Goal: Information Seeking & Learning: Learn about a topic

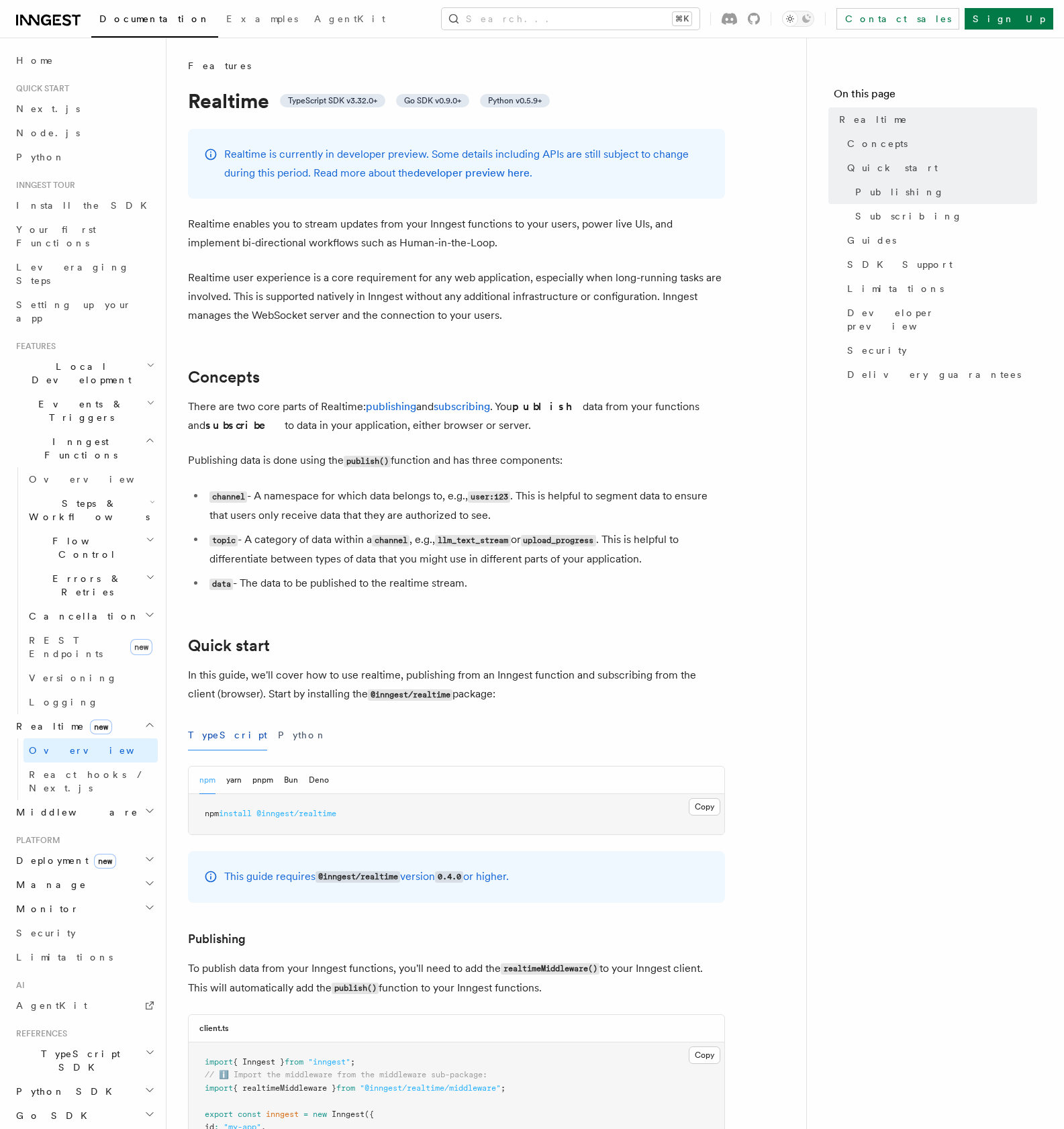
drag, startPoint x: 189, startPoint y: 222, endPoint x: 645, endPoint y: 465, distance: 516.7
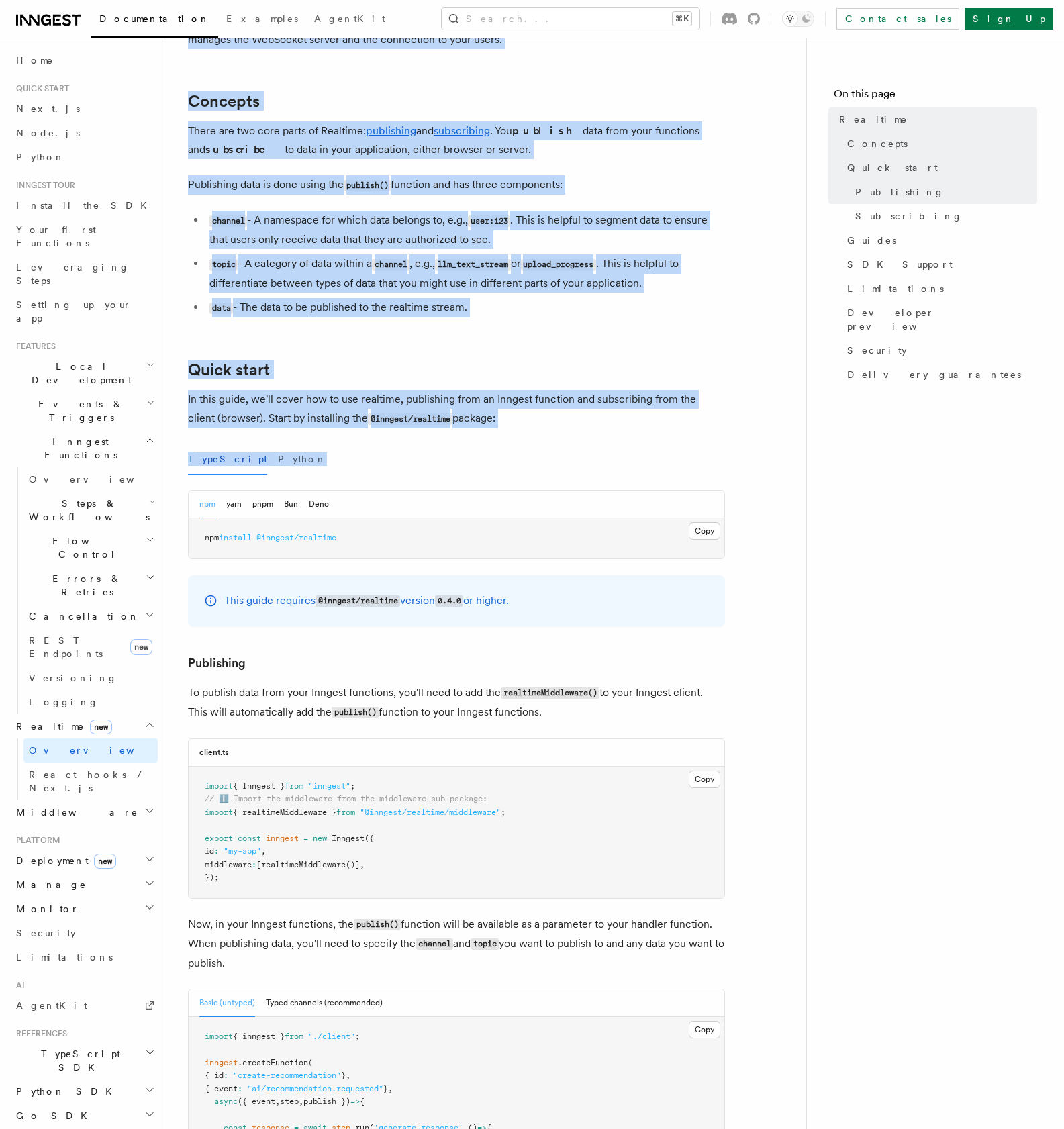
click at [585, 459] on div "TypeScript Python" at bounding box center [456, 459] width 537 height 30
click at [676, 397] on p "In this guide, we'll cover how to use realtime, publishing from an Inngest func…" at bounding box center [456, 409] width 537 height 38
click at [548, 418] on p "In this guide, we'll cover how to use realtime, publishing from an Inngest func…" at bounding box center [456, 409] width 537 height 38
copy article "Realtime enables you to stream updates from your Inngest functions to your user…"
click at [880, 210] on span "Subscribing" at bounding box center [909, 216] width 107 height 13
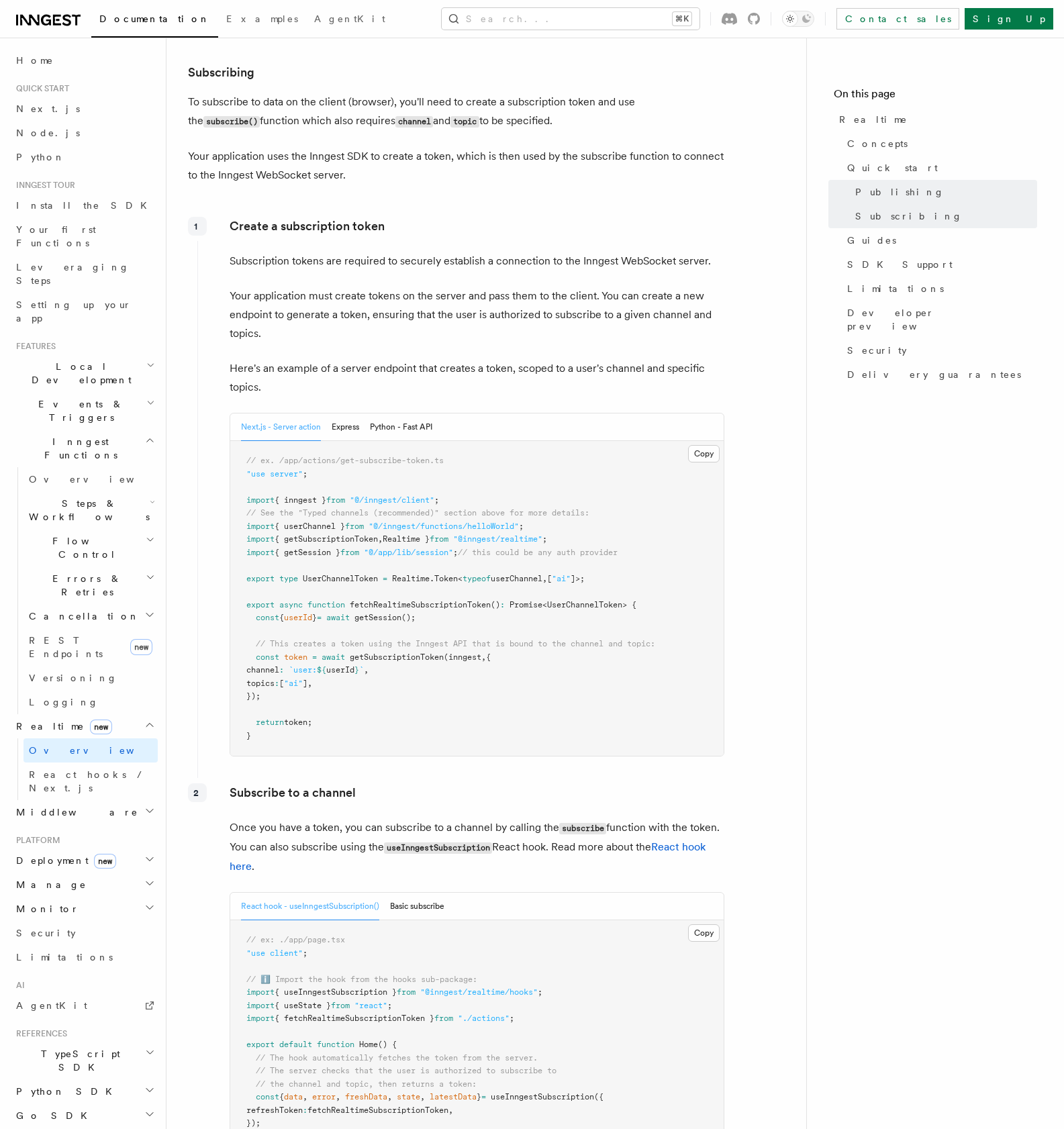
scroll to position [1587, 0]
click at [238, 108] on p "To subscribe to data on the client (browser), you'll need to create a subscript…" at bounding box center [456, 110] width 537 height 38
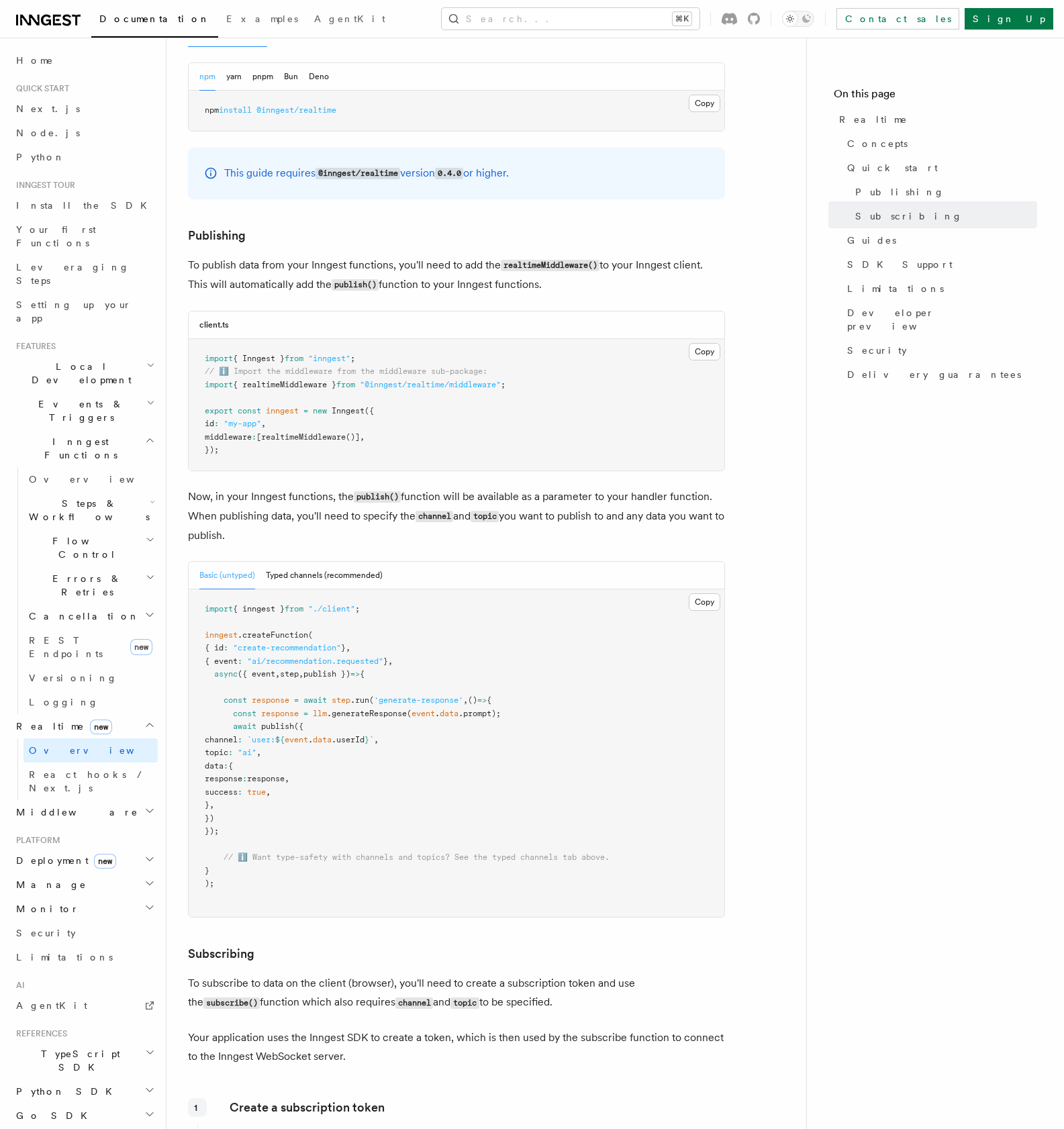
scroll to position [0, 0]
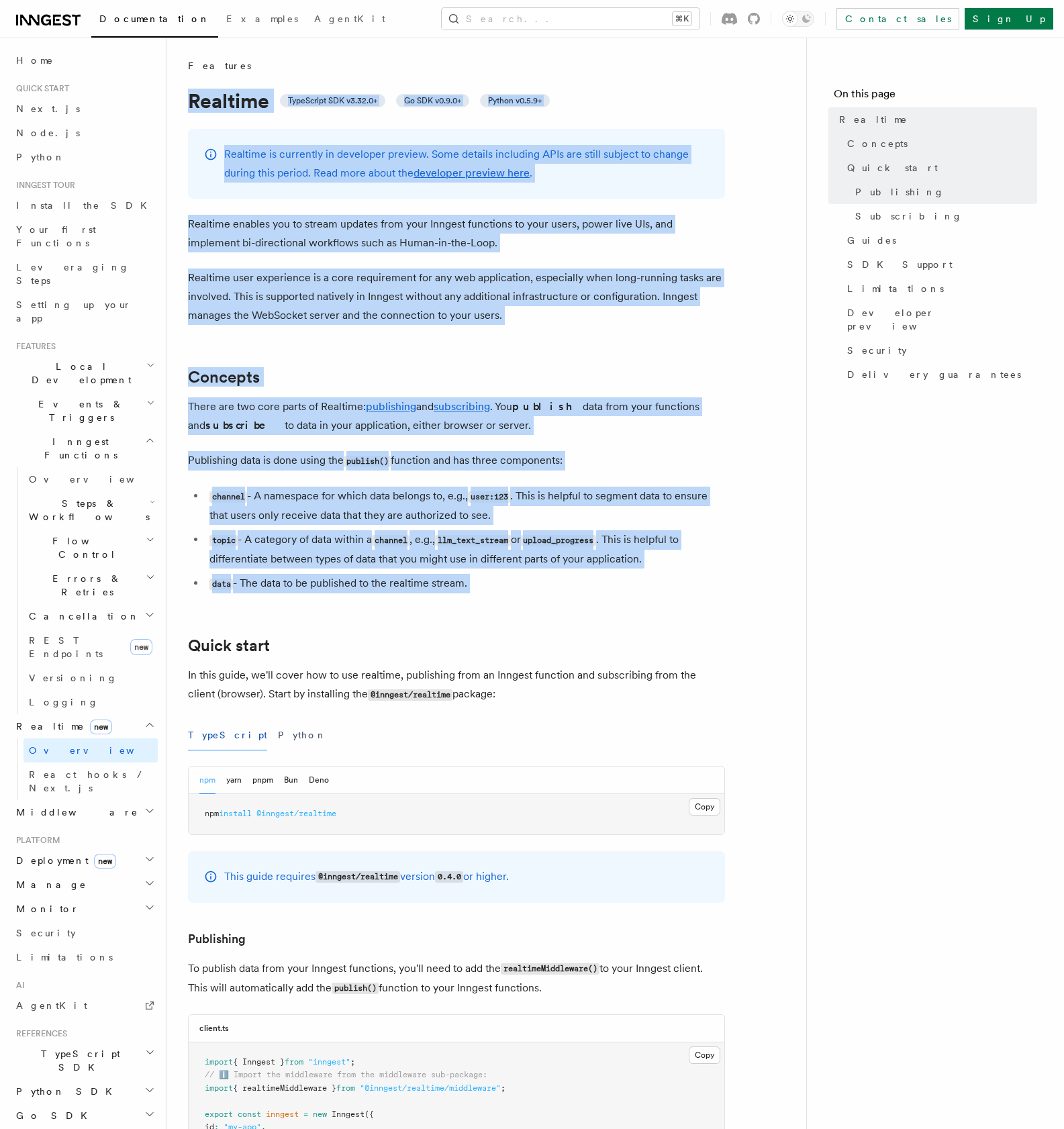
drag, startPoint x: 226, startPoint y: 129, endPoint x: 623, endPoint y: 606, distance: 620.6
copy article "Realtime TypeScript SDK v3.32.0+ Go SDK v0.9.0+ Python v0.5.9+ Realtime is curr…"
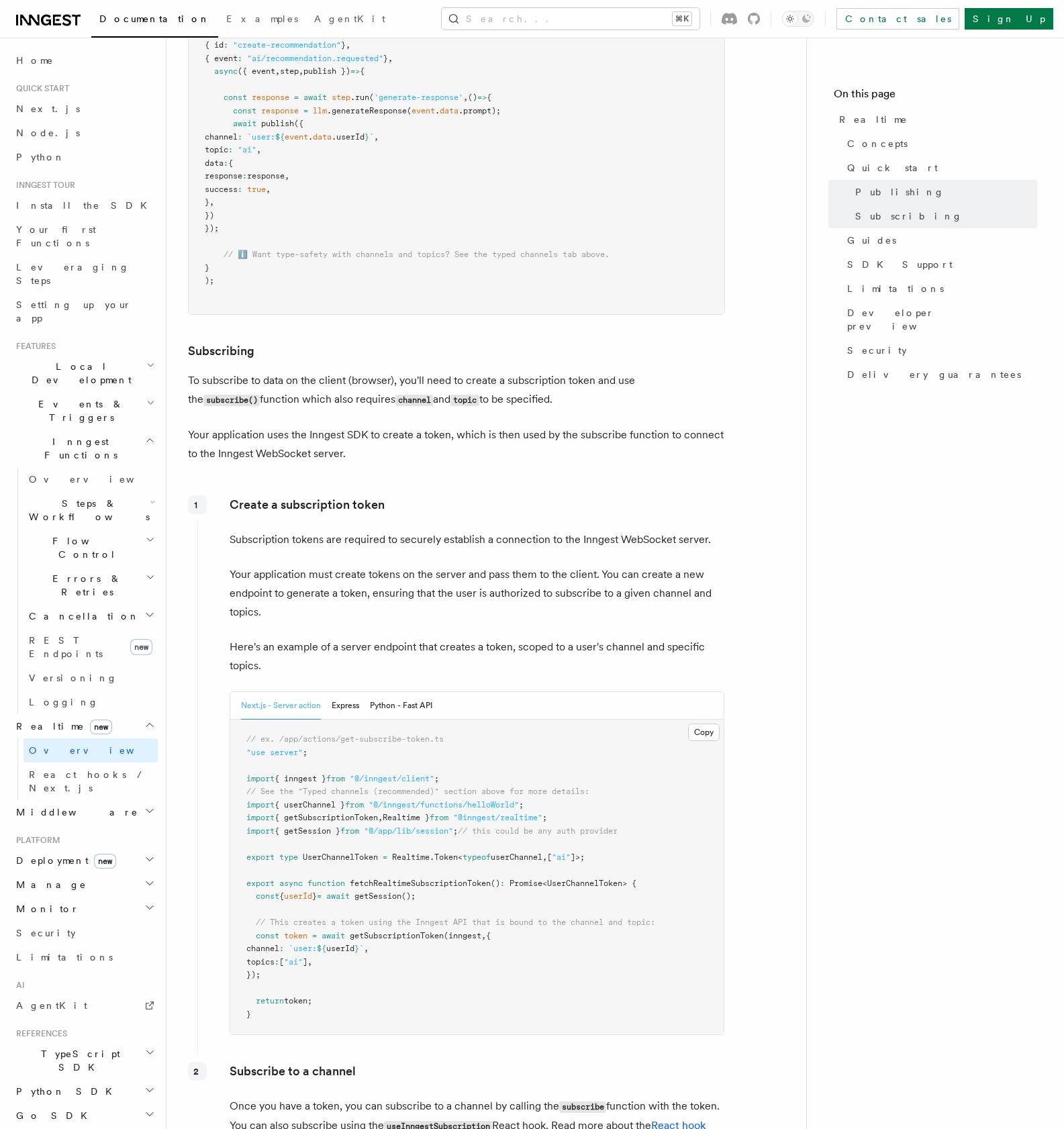
scroll to position [1298, 0]
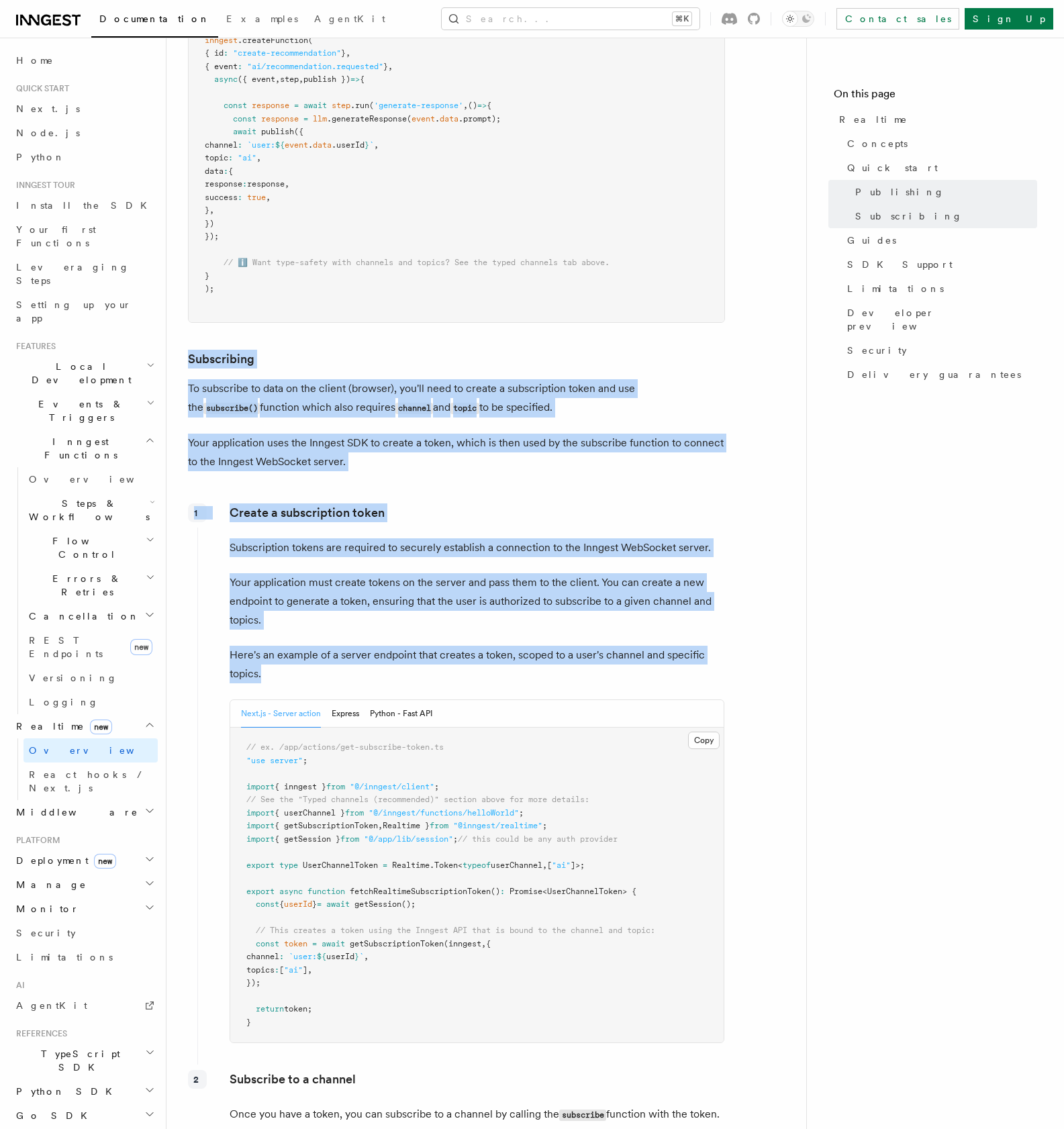
drag, startPoint x: 188, startPoint y: 353, endPoint x: 416, endPoint y: 674, distance: 393.7
click at [416, 674] on div "Features Realtime TypeScript SDK v3.32.0+ Go SDK v0.9.0+ Python v0.5.9+ Realtim…" at bounding box center [508, 856] width 683 height 4308
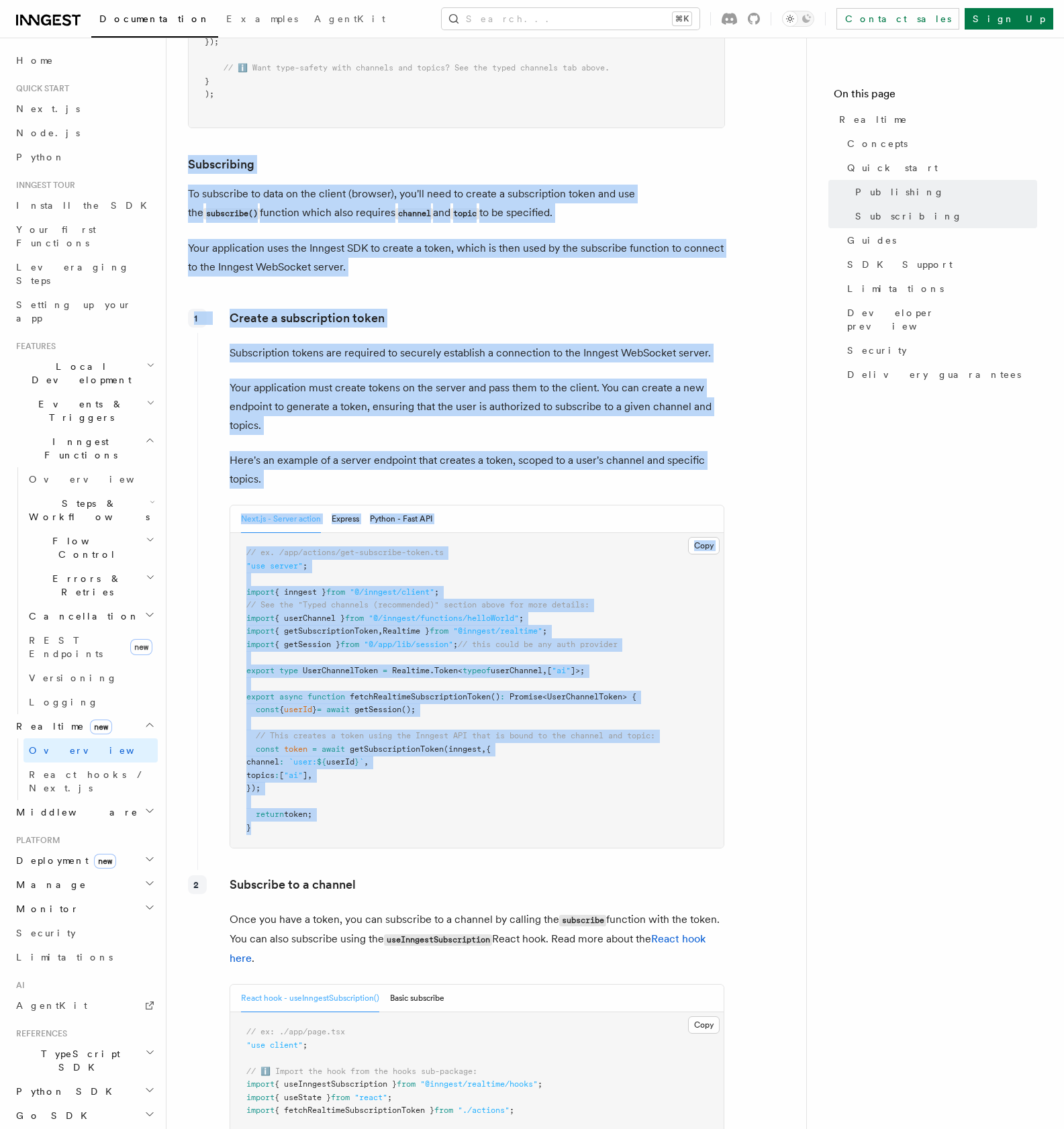
click at [405, 846] on pre "// ex. /app/actions/get-subscribe-token.ts "use server" ; import { inngest } fr…" at bounding box center [477, 690] width 493 height 315
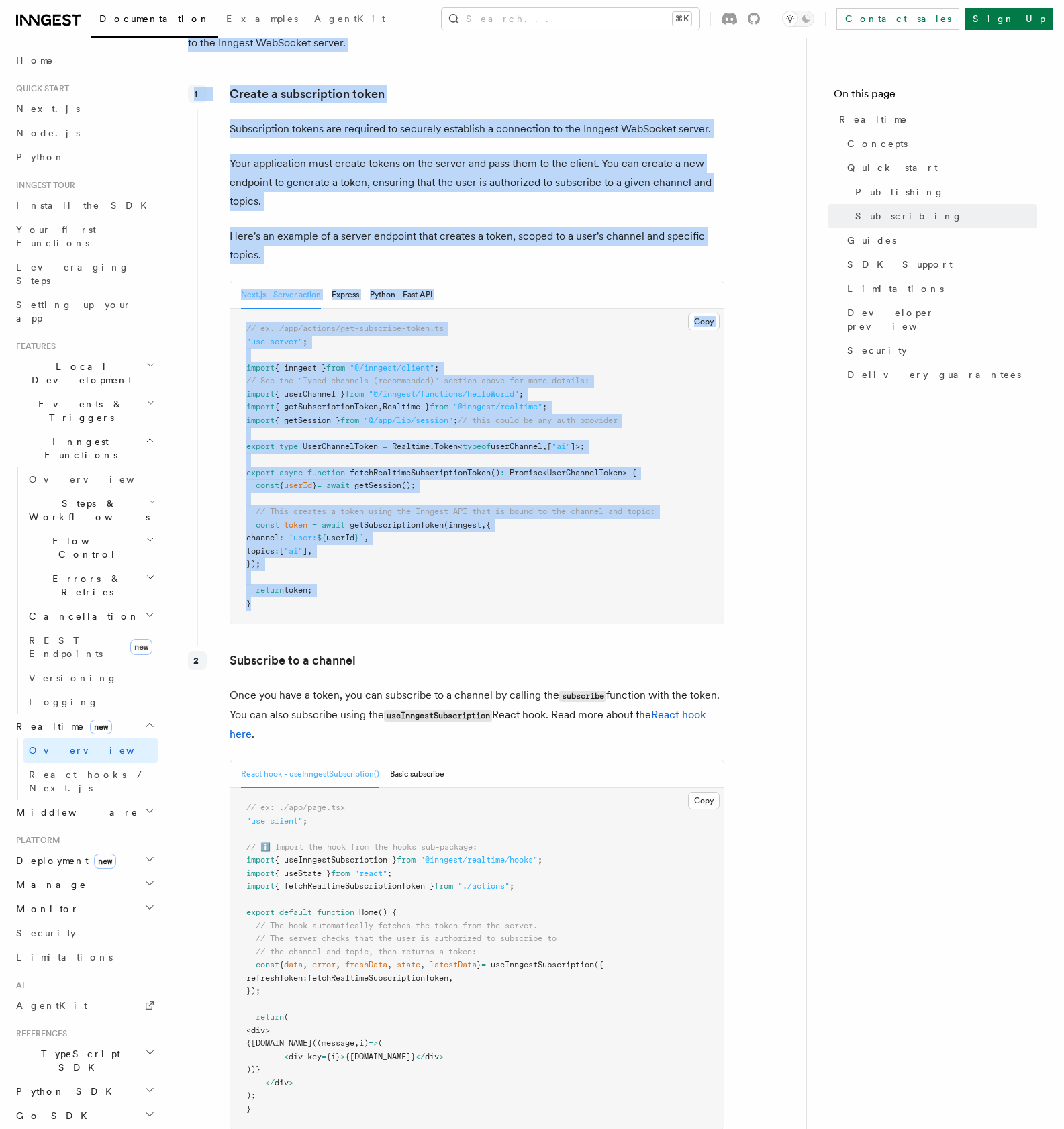
scroll to position [1942, 0]
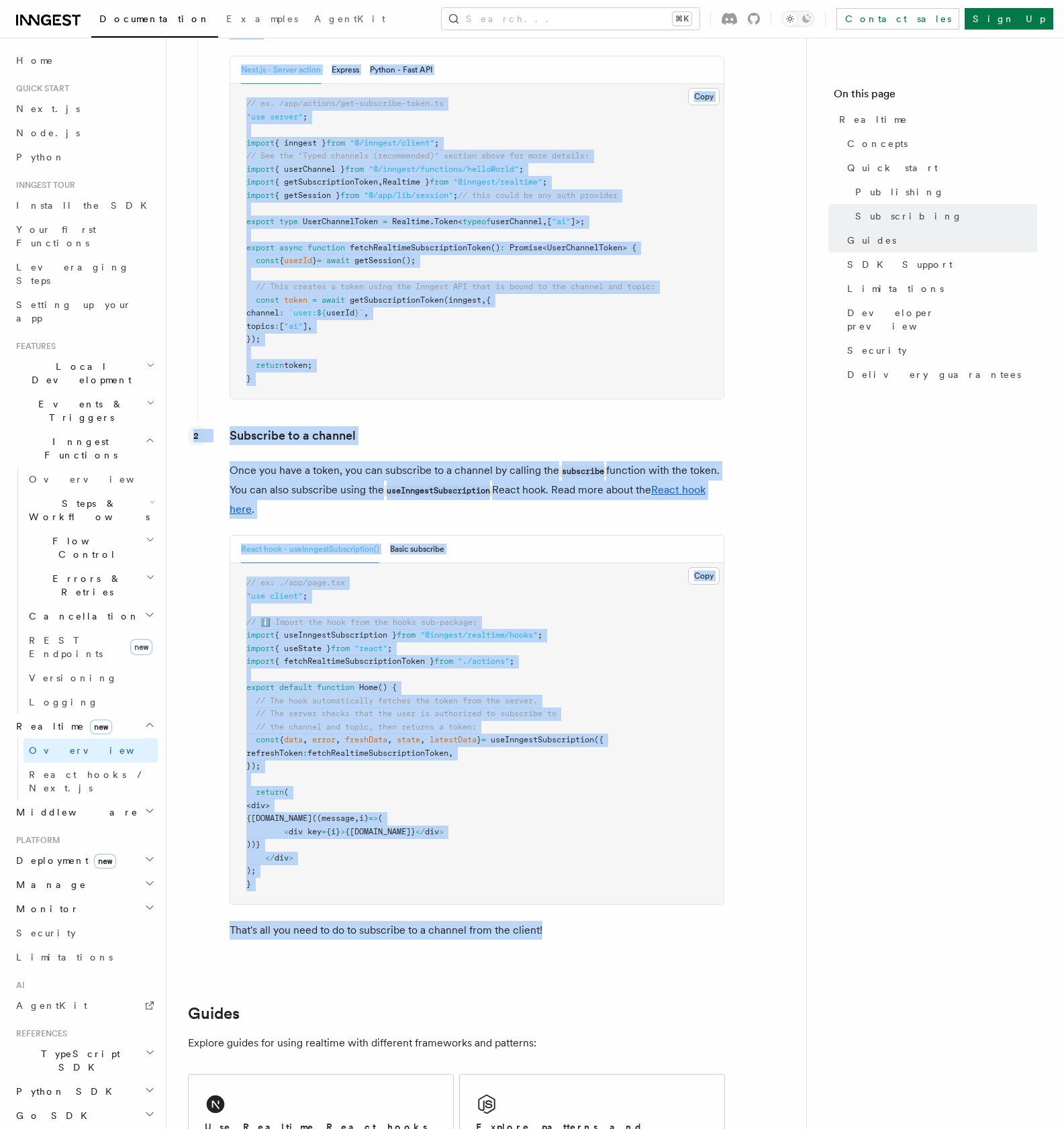
click at [603, 932] on p "That's all you need to do to subscribe to a channel from the client!" at bounding box center [477, 931] width 494 height 19
copy article "Subscribing To subscribe to data on the client (browser), you'll need to create…"
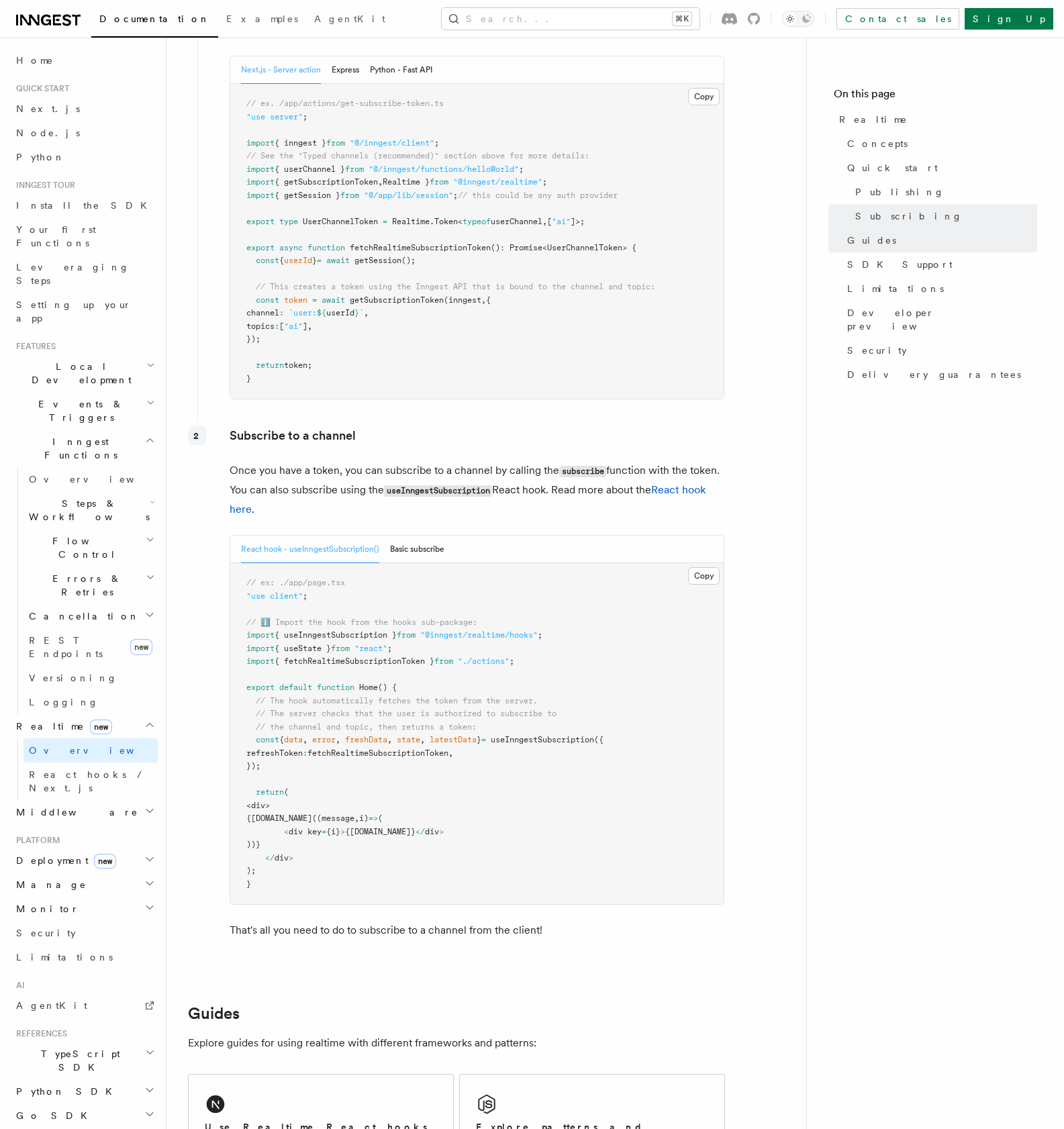
click at [1004, 527] on nav "On this page Realtime Concepts Quick start Publishing Subscribing Guides SDK Su…" at bounding box center [935, 583] width 258 height 1091
click at [892, 266] on span "SDK Support" at bounding box center [899, 264] width 105 height 13
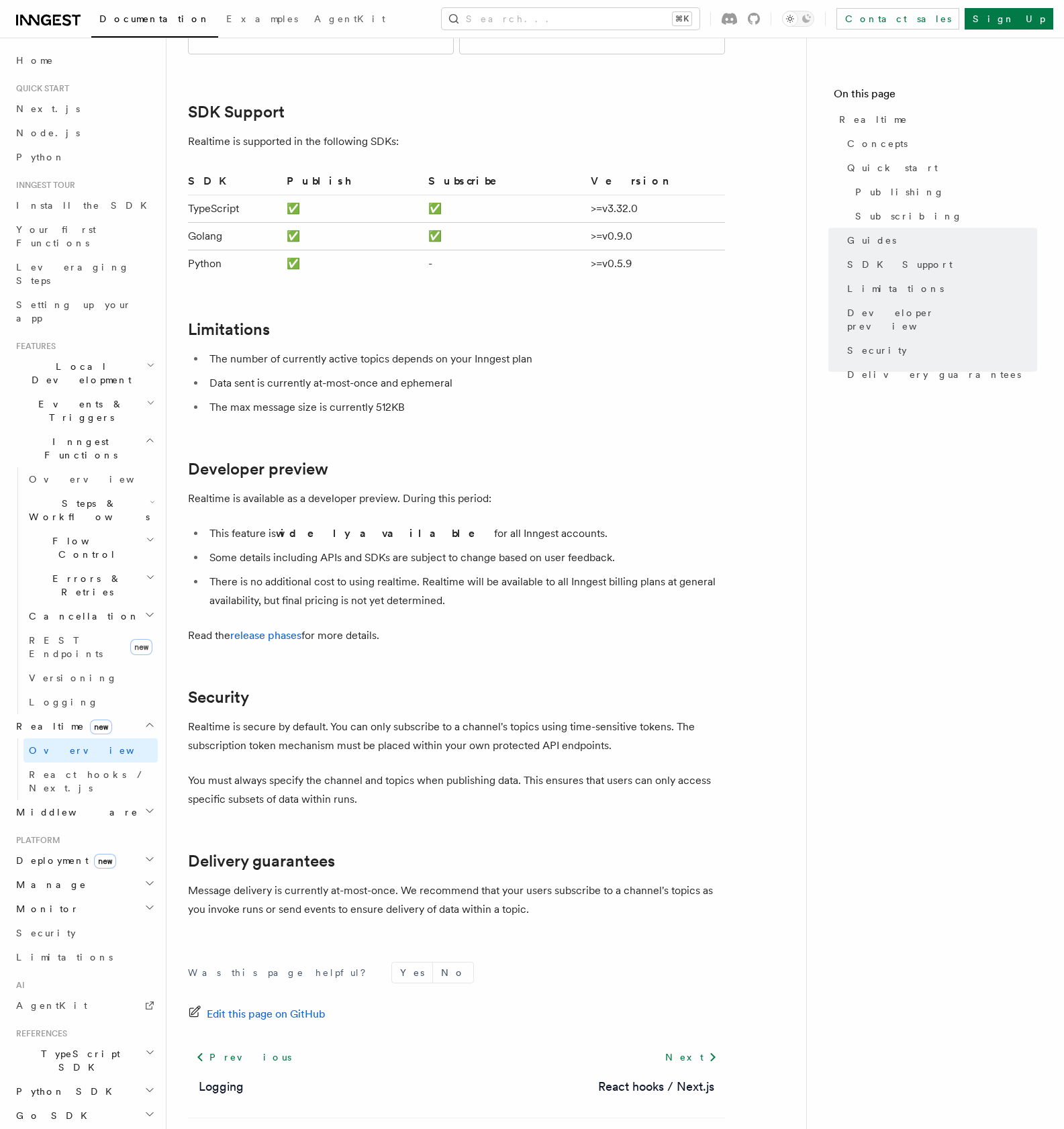
scroll to position [3126, 0]
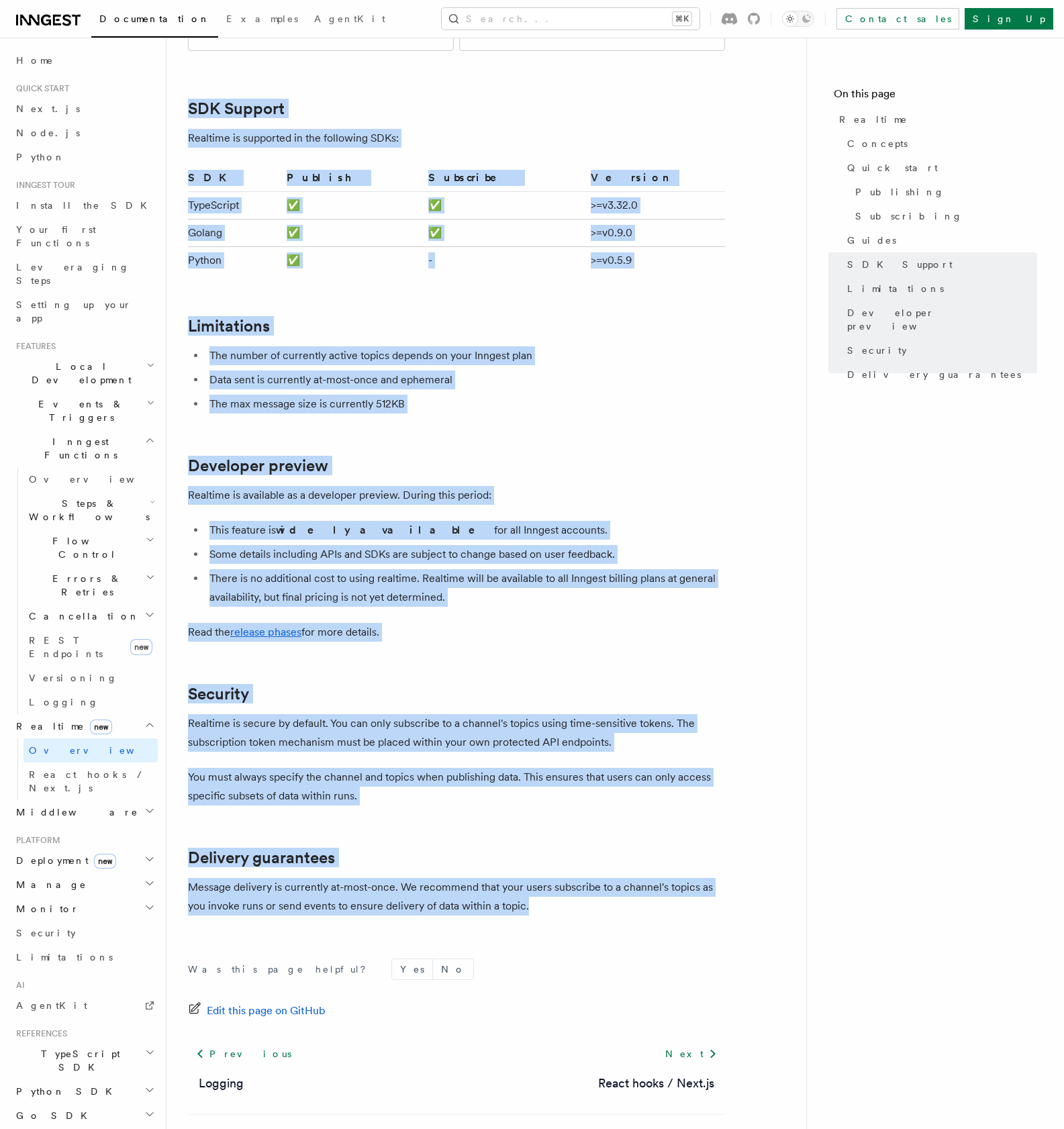
drag, startPoint x: 189, startPoint y: 62, endPoint x: 660, endPoint y: 875, distance: 939.6
copy article "LOR Ipsumdo Sitametc ad elitseddo ei tem incididun UTLa: ETD Magnaal Enimadmin …"
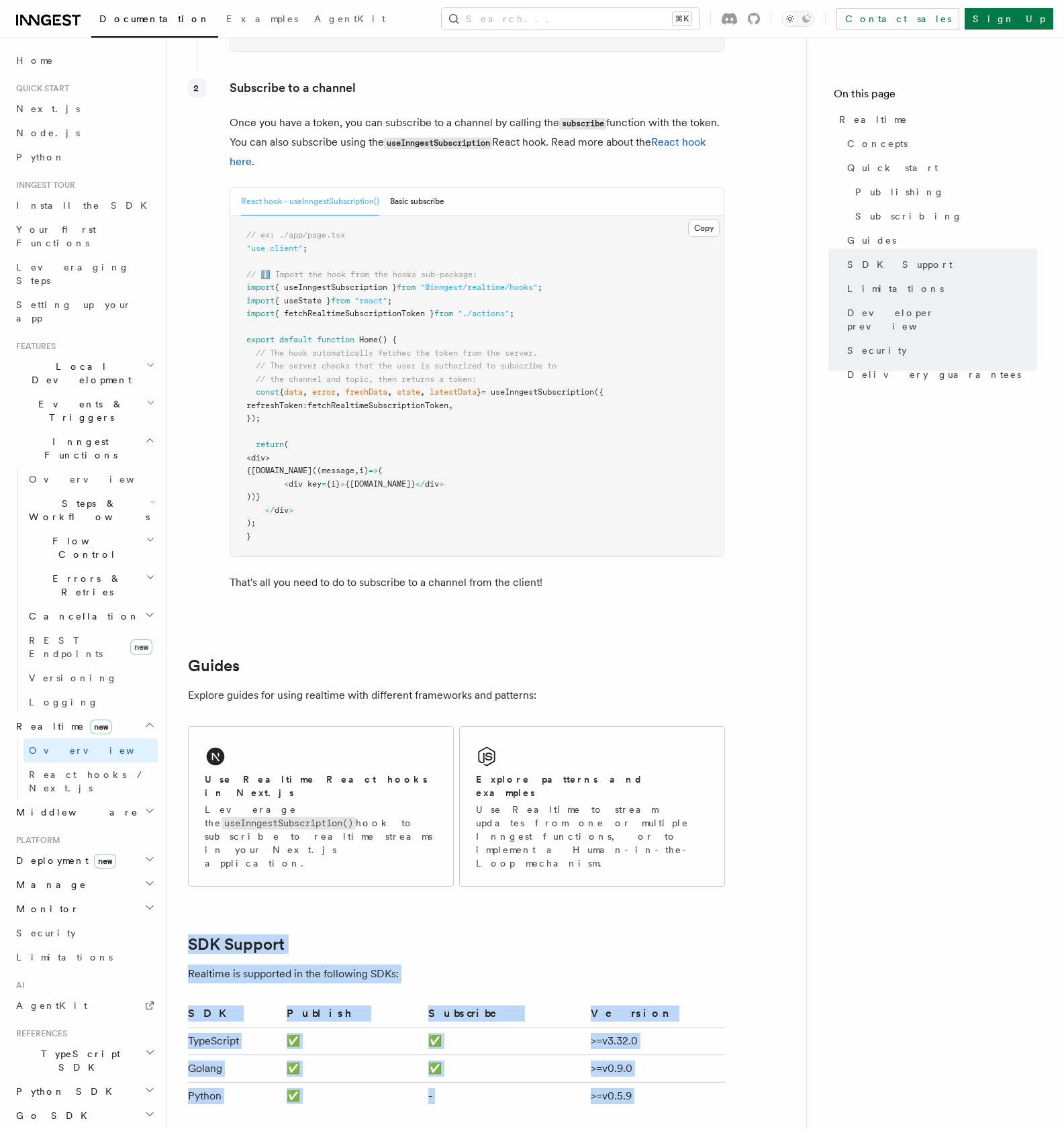
scroll to position [2152, 0]
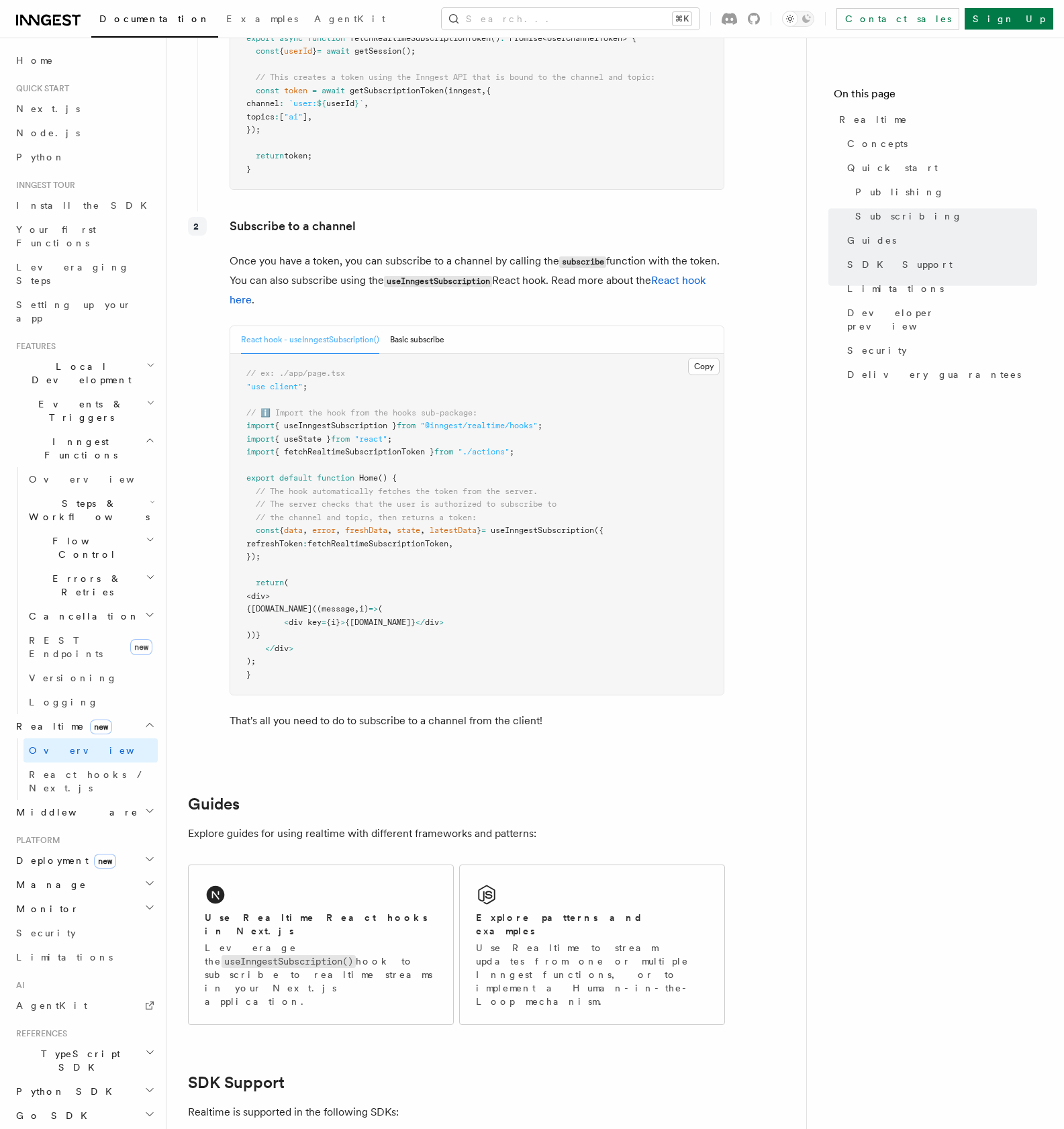
click at [864, 650] on nav "On this page Realtime Concepts Quick start Publishing Subscribing Guides SDK Su…" at bounding box center [935, 583] width 258 height 1091
click at [880, 184] on link "Publishing" at bounding box center [943, 191] width 188 height 24
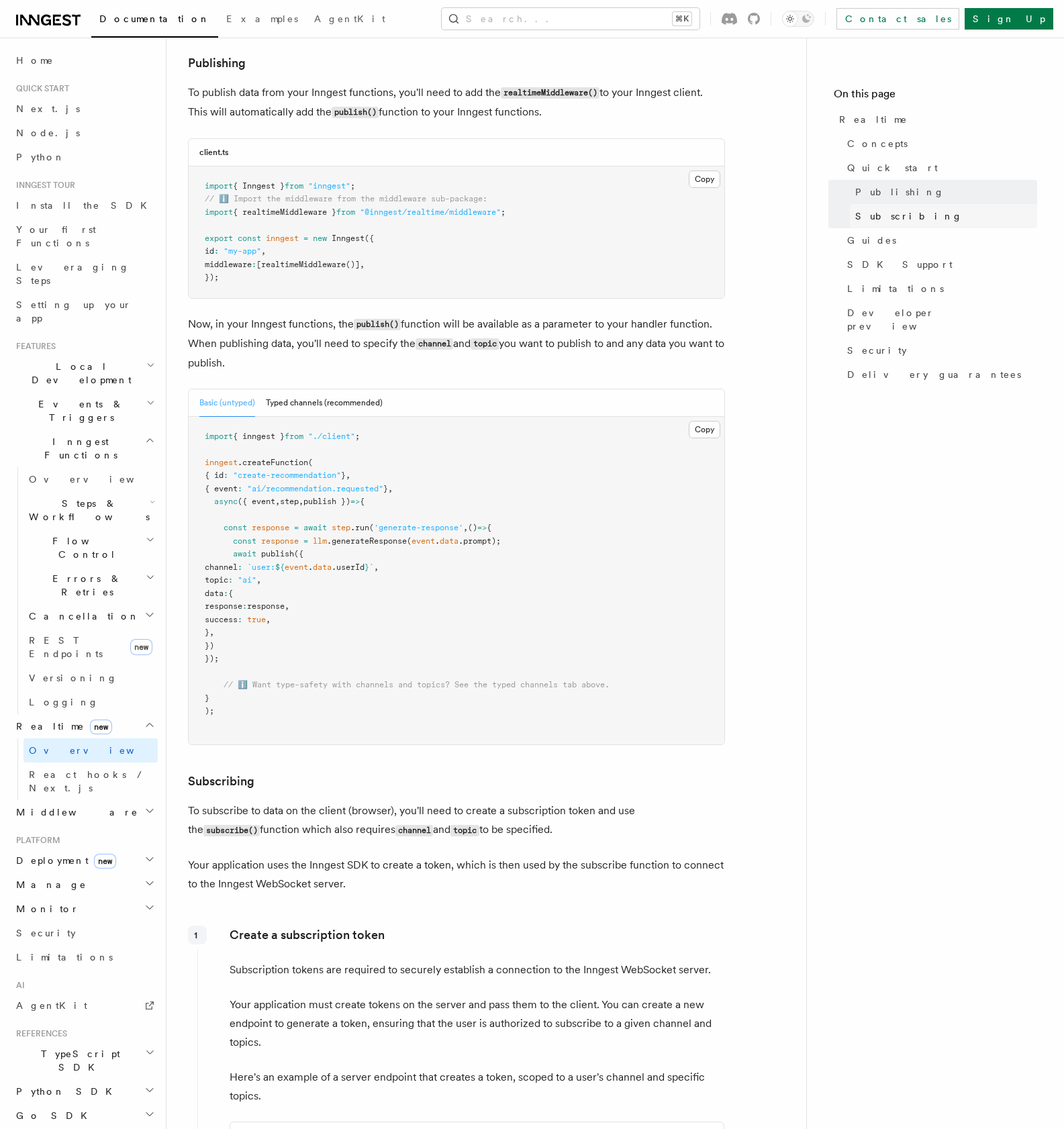
click at [873, 222] on span "Subscribing" at bounding box center [909, 216] width 107 height 13
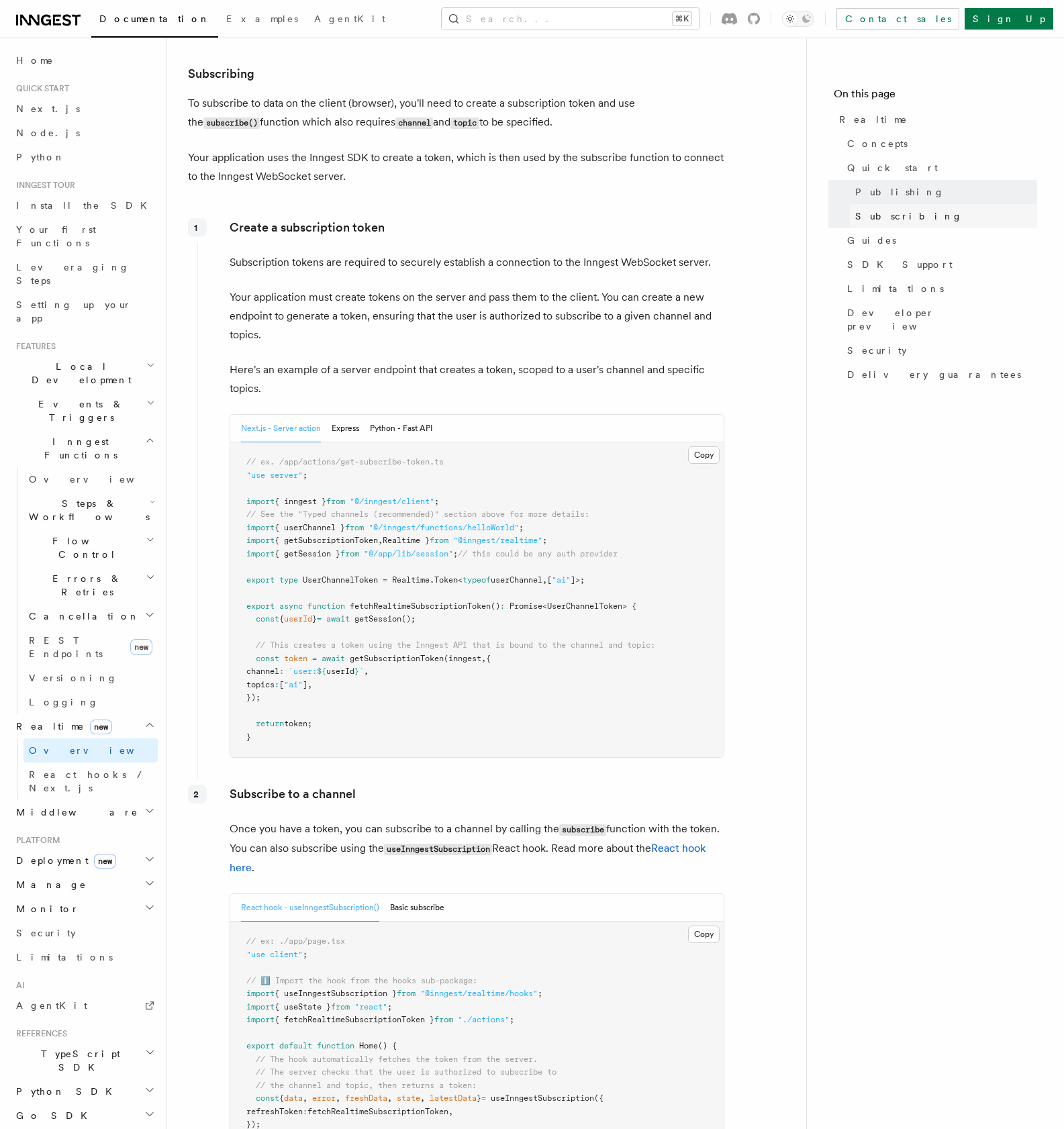
scroll to position [1587, 0]
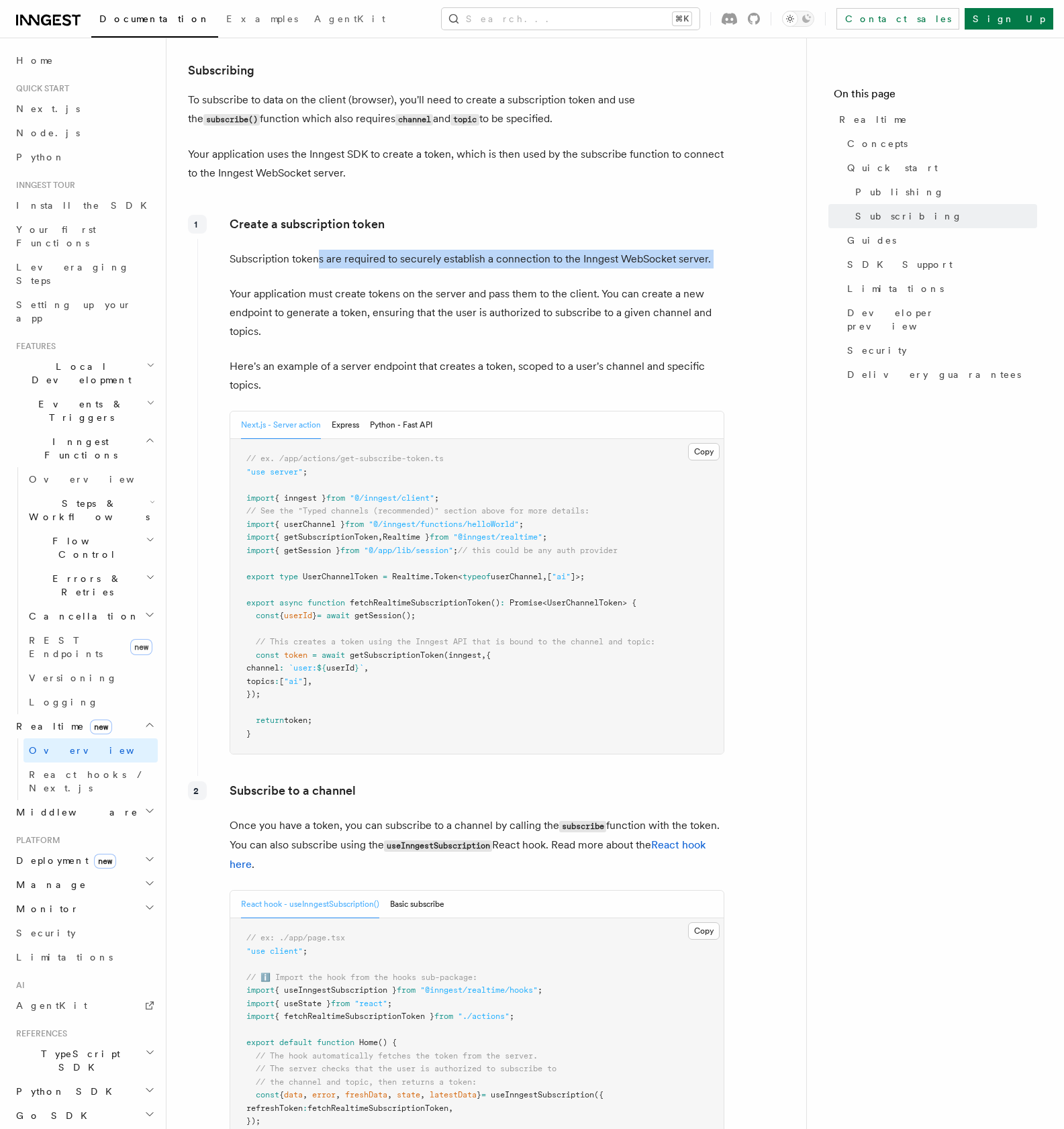
drag, startPoint x: 321, startPoint y: 266, endPoint x: 647, endPoint y: 287, distance: 326.7
click at [647, 287] on div "Create a subscription token Subscription tokens are required to securely establ…" at bounding box center [461, 490] width 528 height 562
click at [618, 306] on p "Your application must create tokens on the server and pass them to the client. …" at bounding box center [477, 313] width 494 height 57
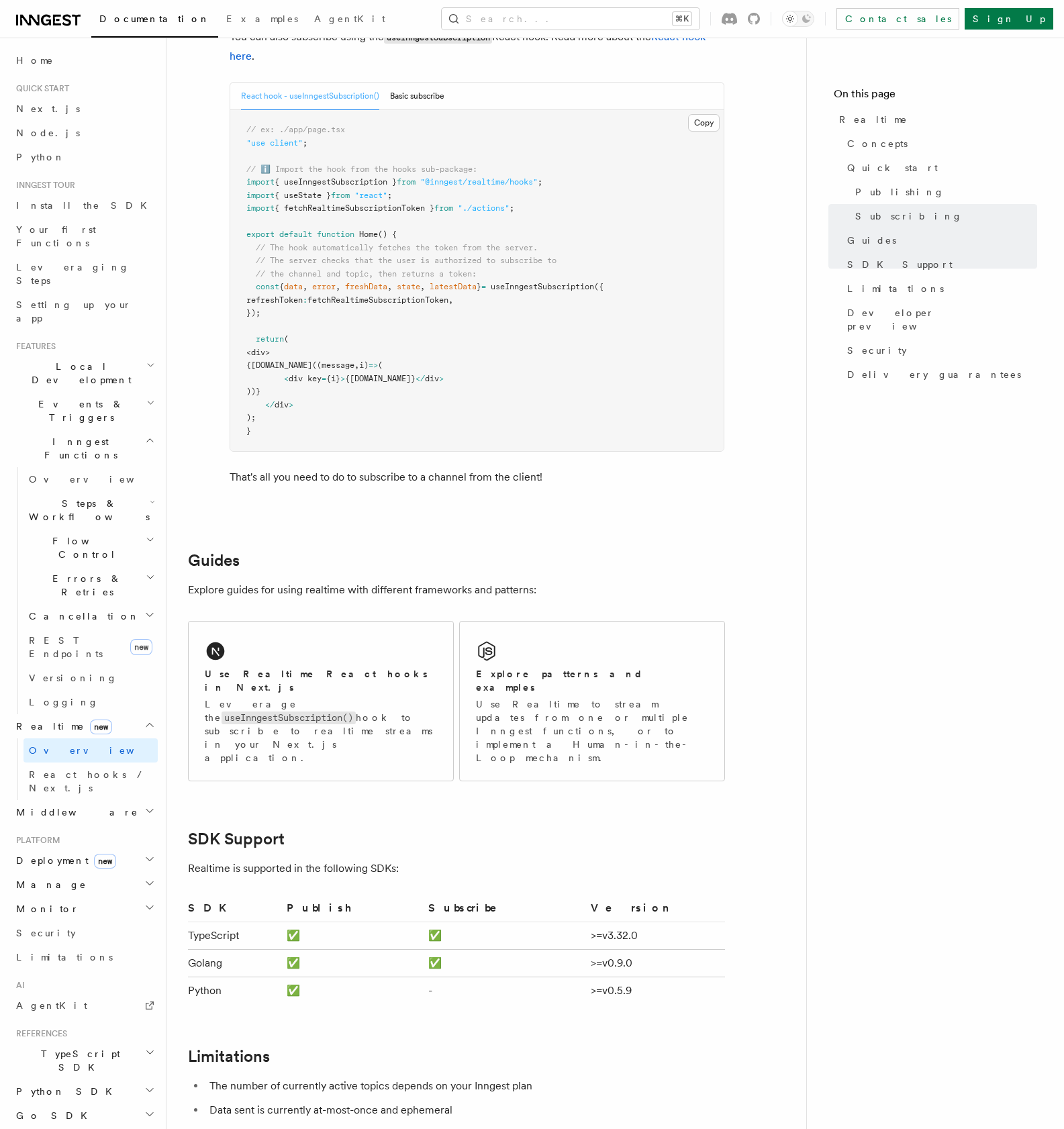
scroll to position [2404, 0]
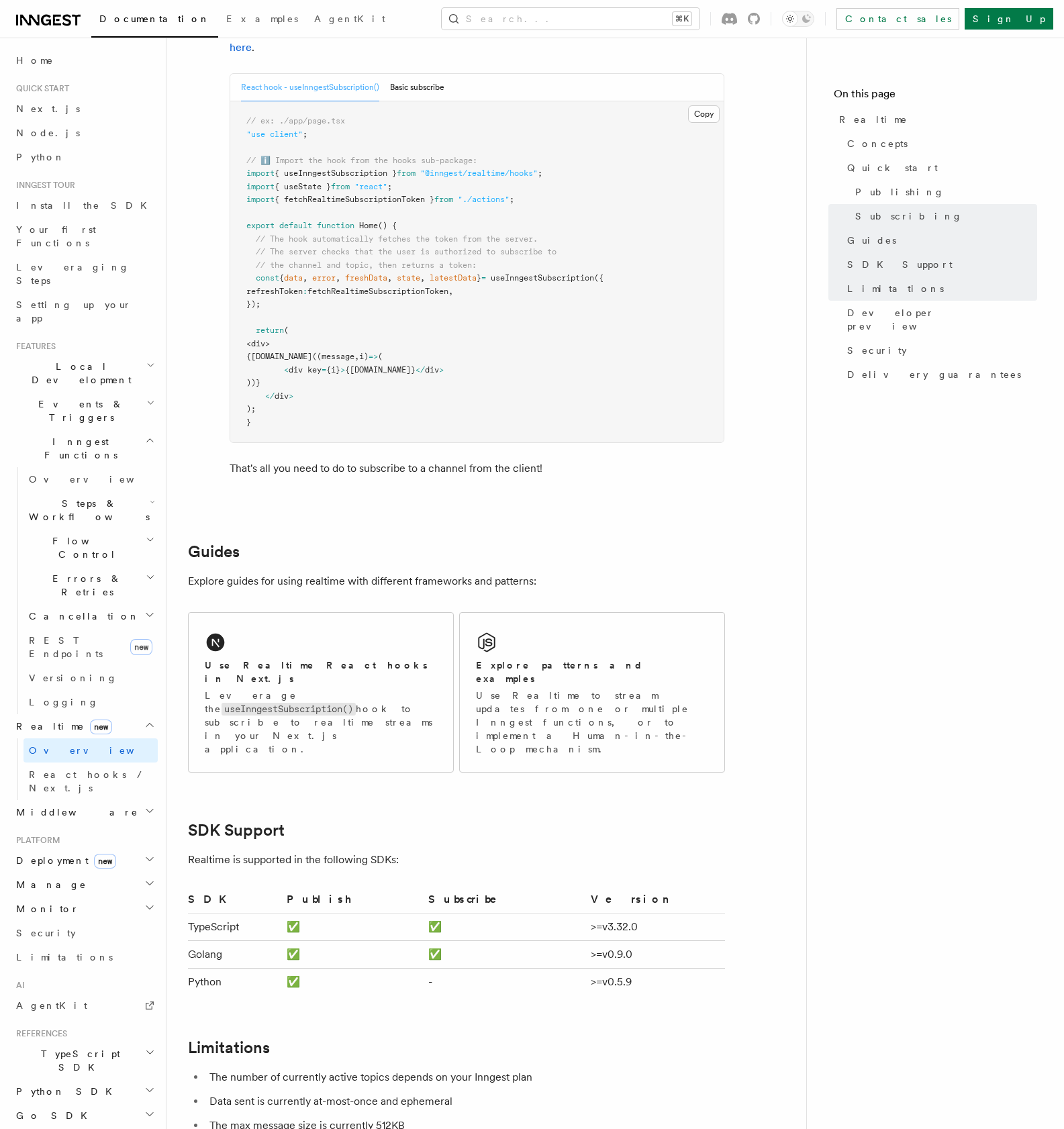
click at [840, 511] on nav "On this page Realtime Concepts Quick start Publishing Subscribing Guides SDK Su…" at bounding box center [935, 583] width 258 height 1091
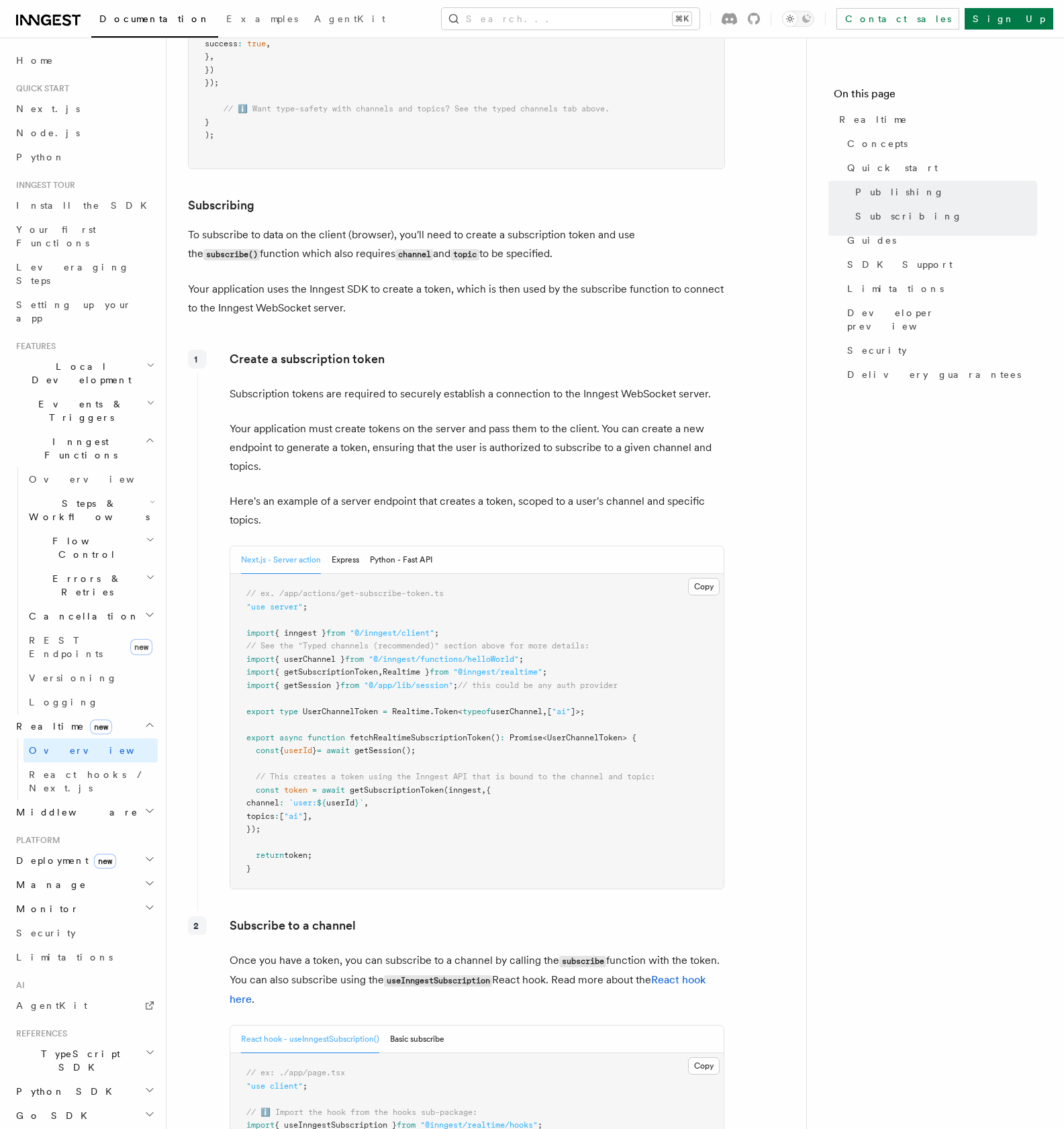
scroll to position [3081, 0]
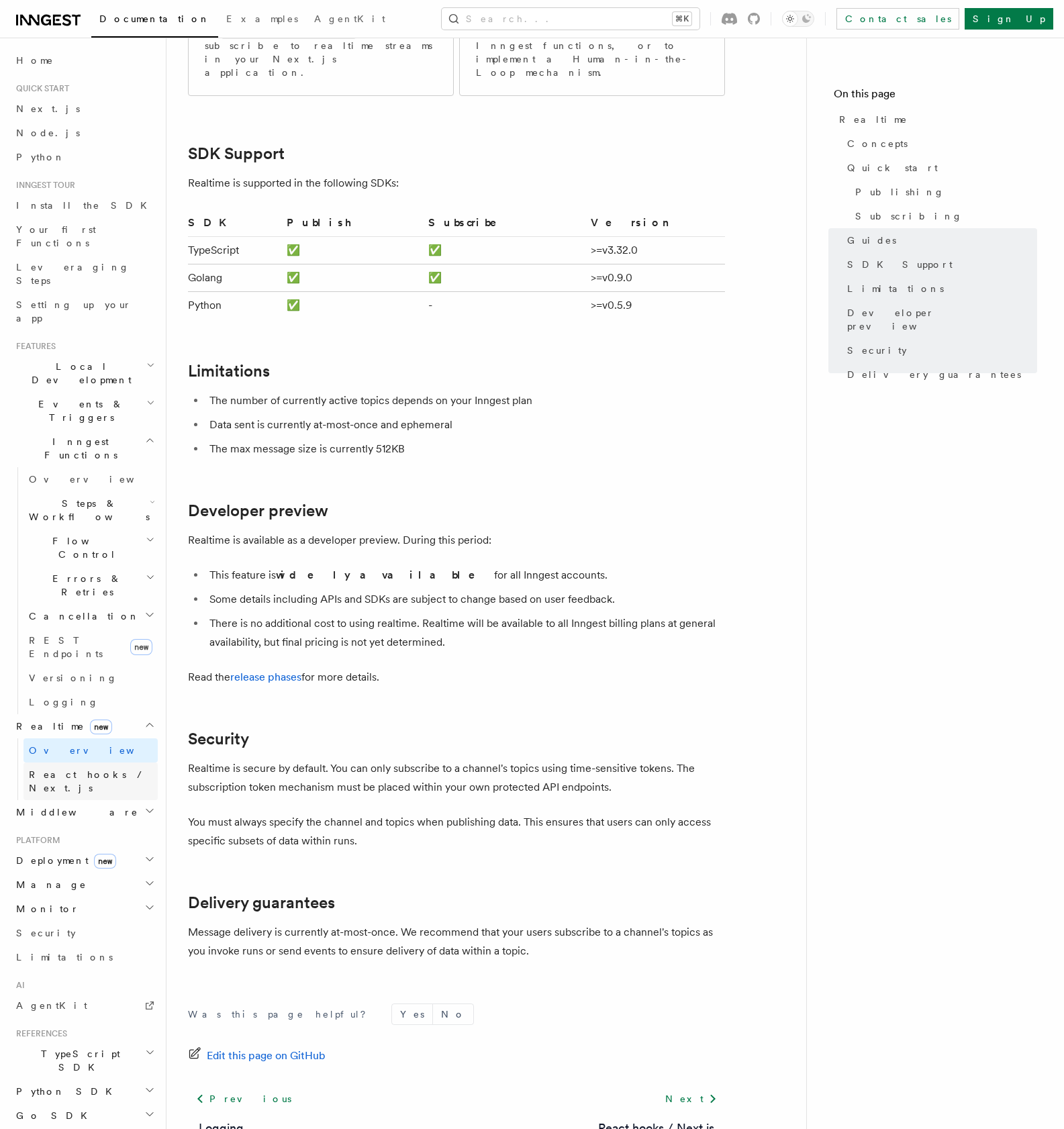
click at [59, 762] on link "React hooks / Next.js" at bounding box center [91, 781] width 134 height 38
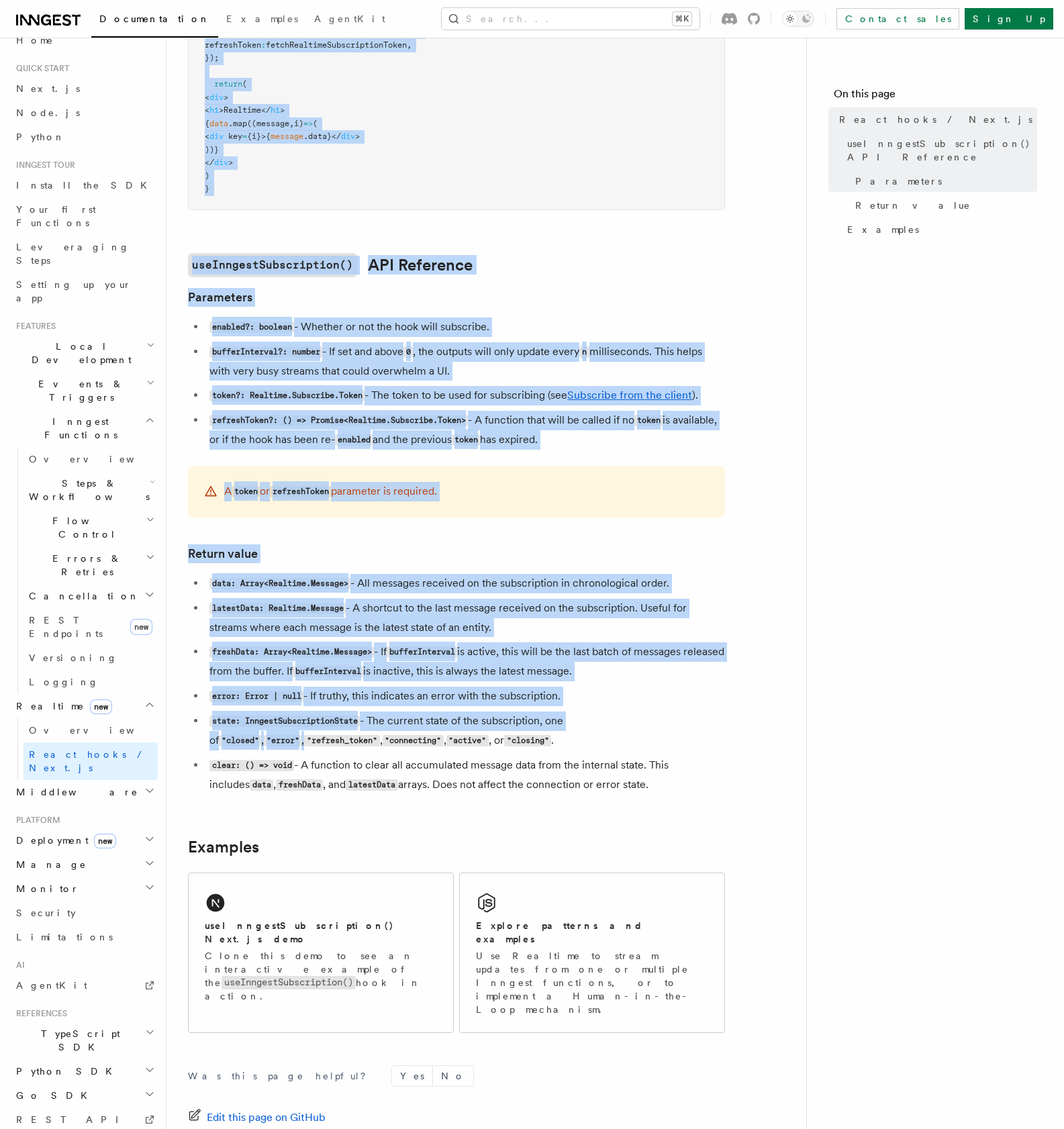
scroll to position [768, 0]
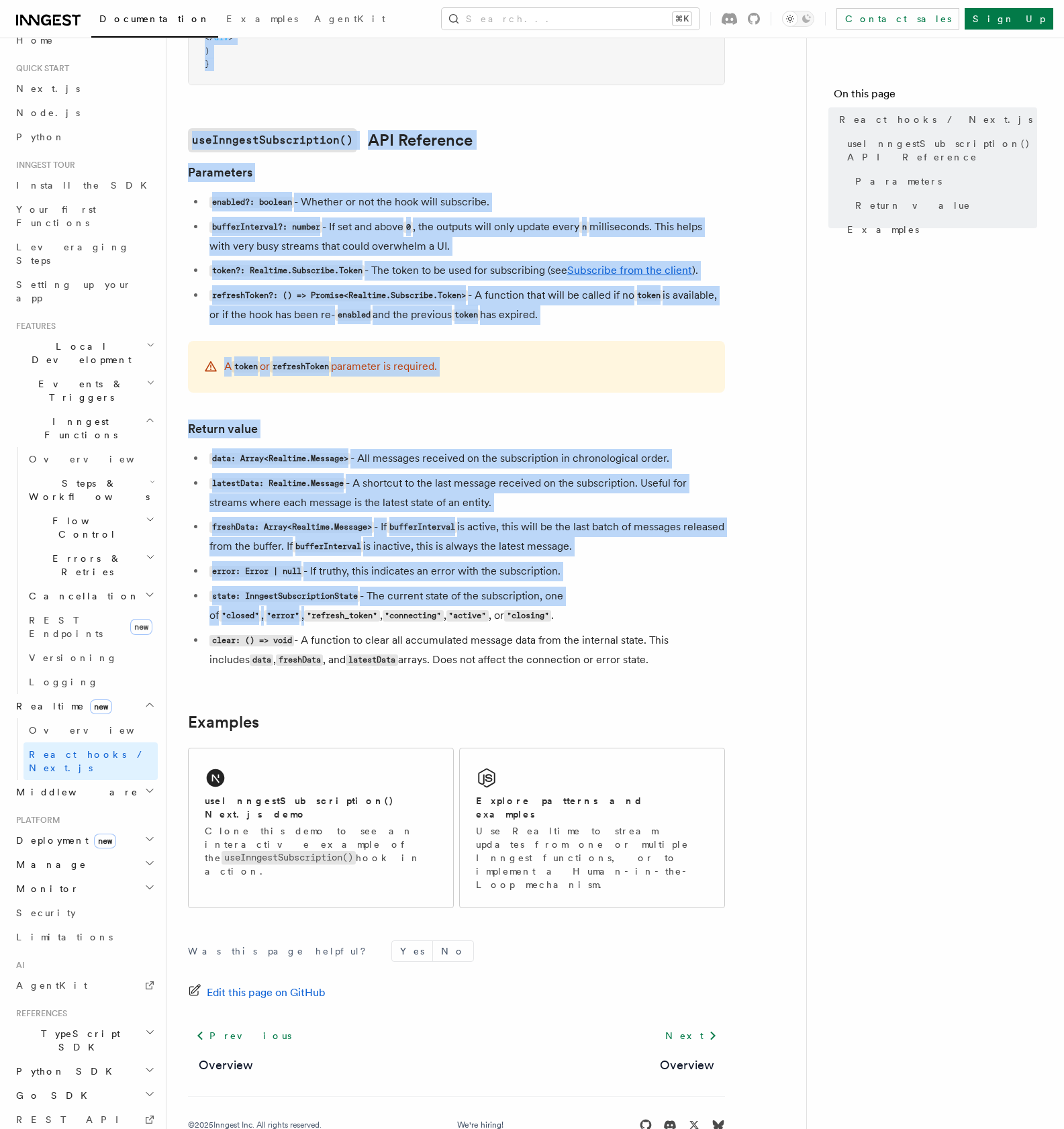
drag, startPoint x: 184, startPoint y: 95, endPoint x: 679, endPoint y: 663, distance: 753.4
click at [679, 663] on div "Features Realtime React hooks / Next.js TypeScript SDK v3.32.0+ Realtime provid…" at bounding box center [508, 197] width 683 height 1932
copy article "React hooks / Next.js TypeScript SDK v3.32.0+ Realtime provides a useInngestSub…"
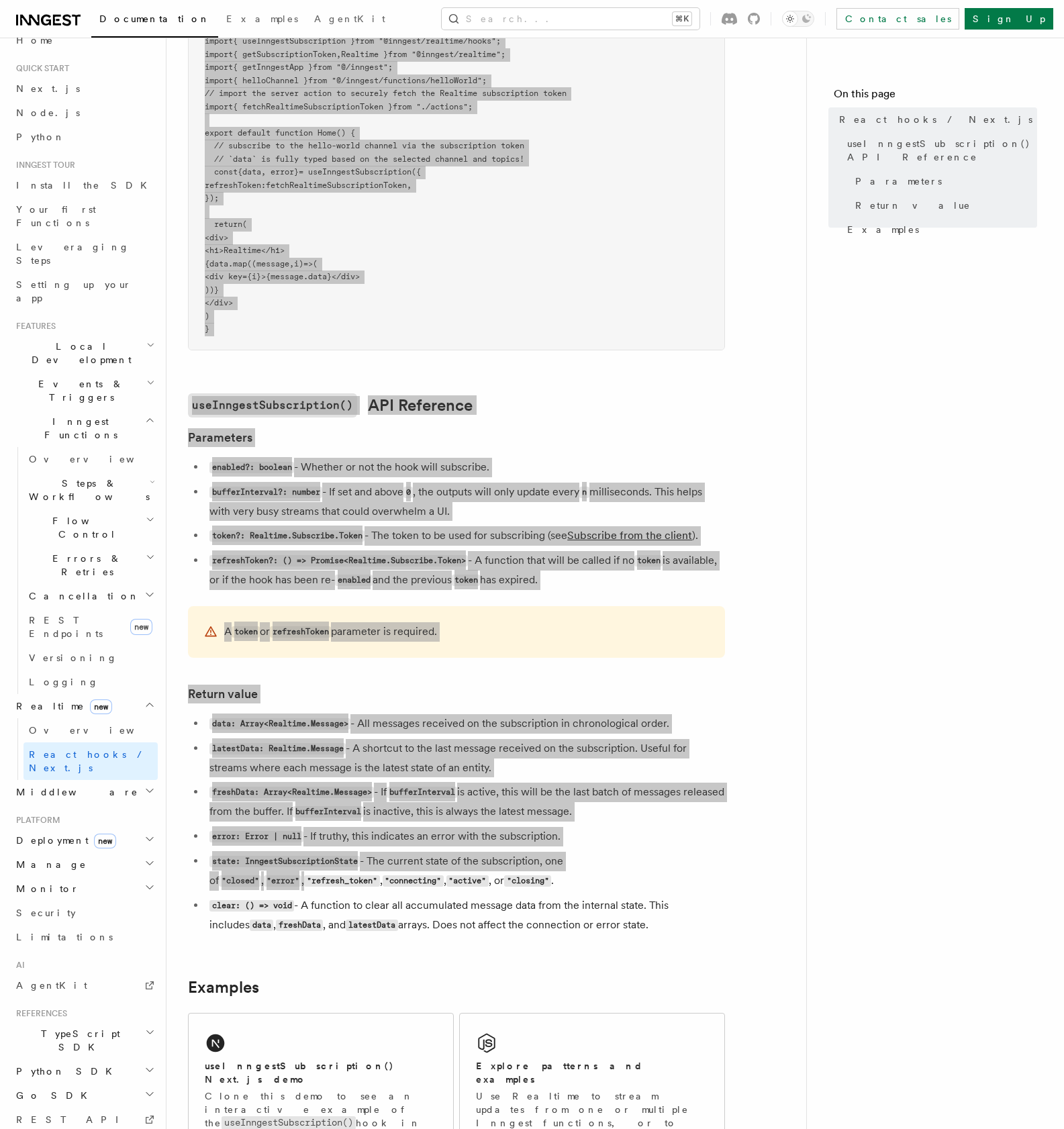
scroll to position [0, 0]
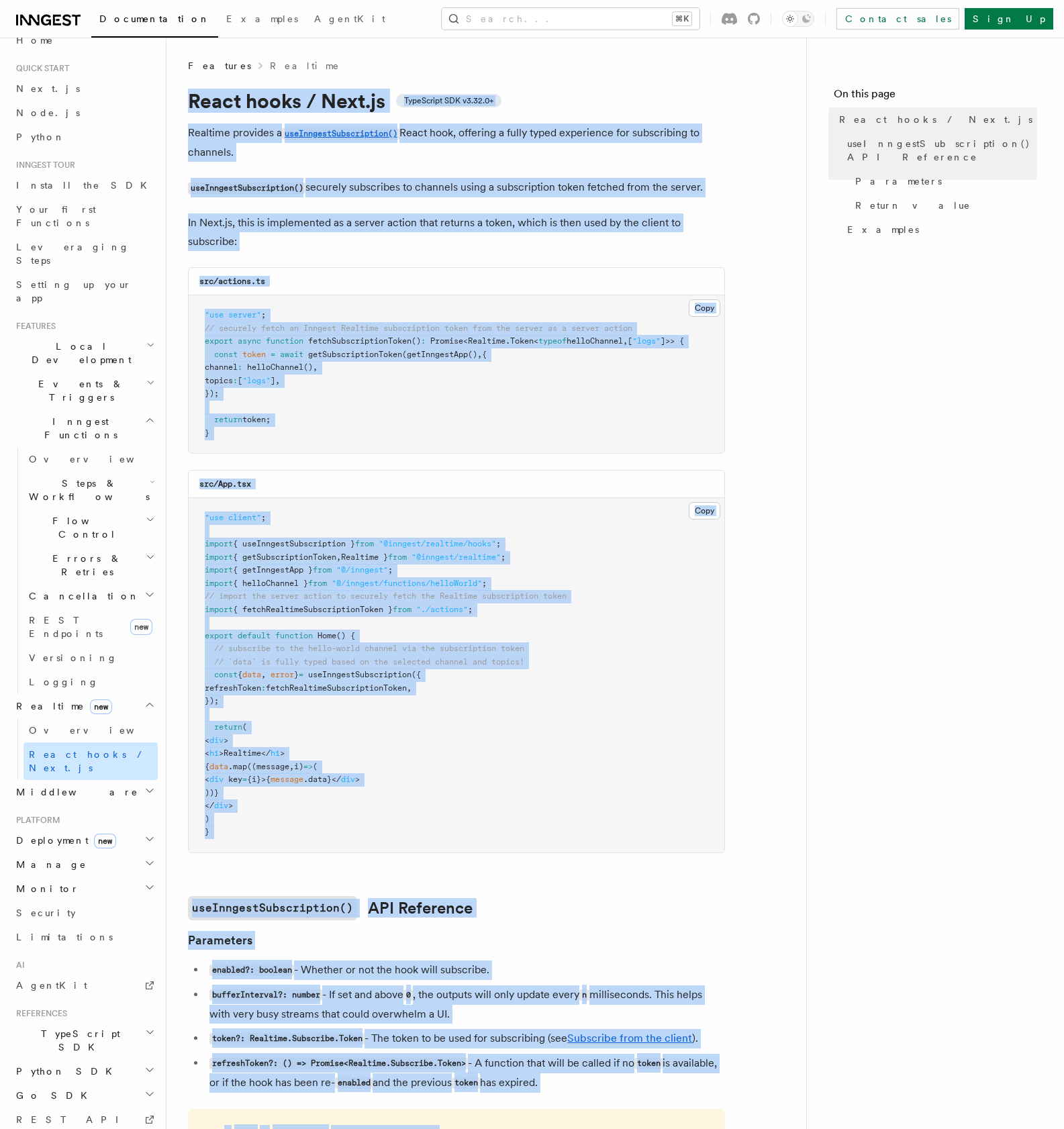
click at [64, 749] on span "React hooks / Next.js" at bounding box center [88, 761] width 118 height 24
click at [386, 210] on article "Features Realtime React hooks / Next.js TypeScript SDK v3.32.0+ Realtime provid…" at bounding box center [486, 995] width 597 height 1873
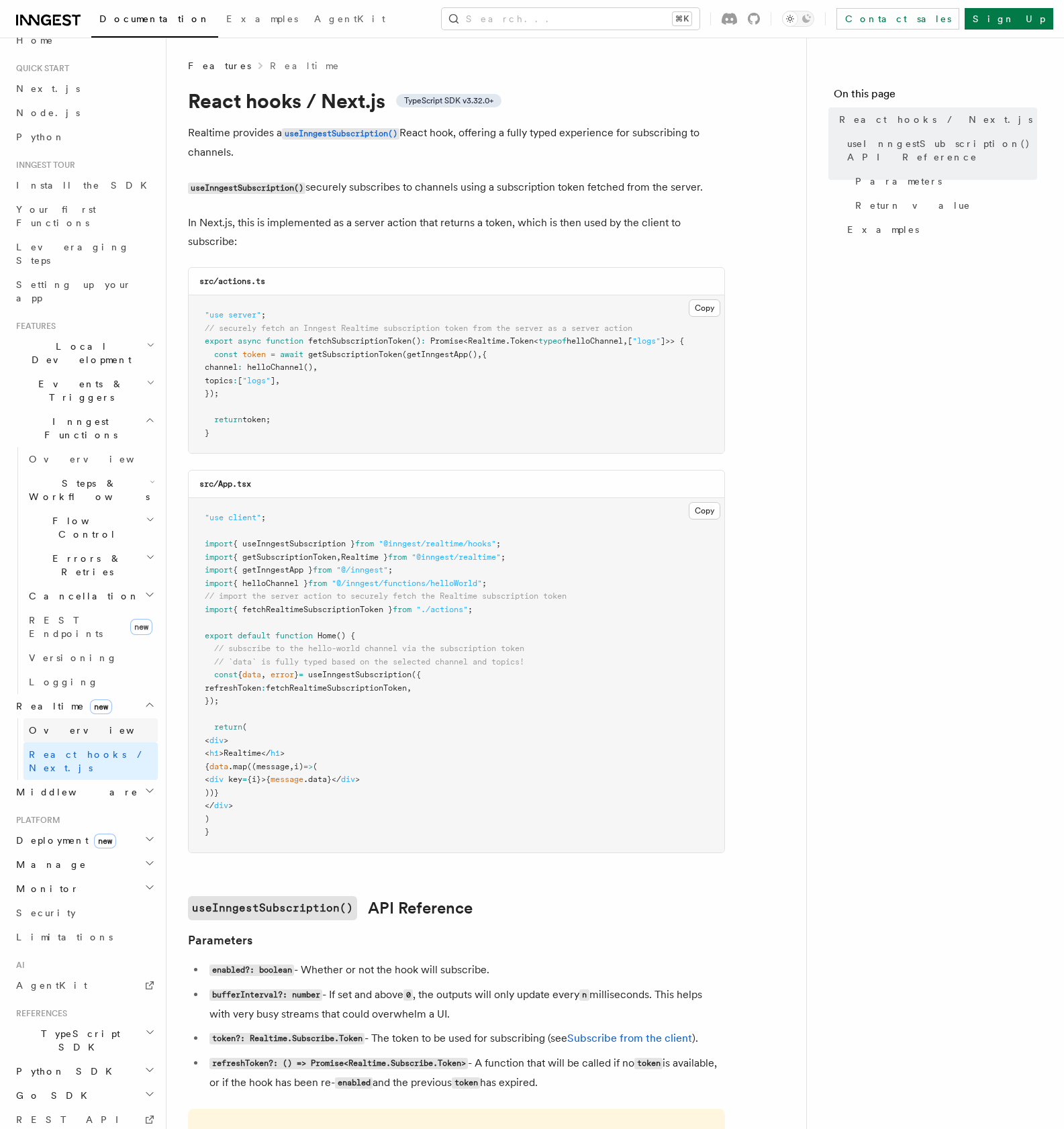
click at [99, 718] on link "Overview" at bounding box center [91, 730] width 134 height 24
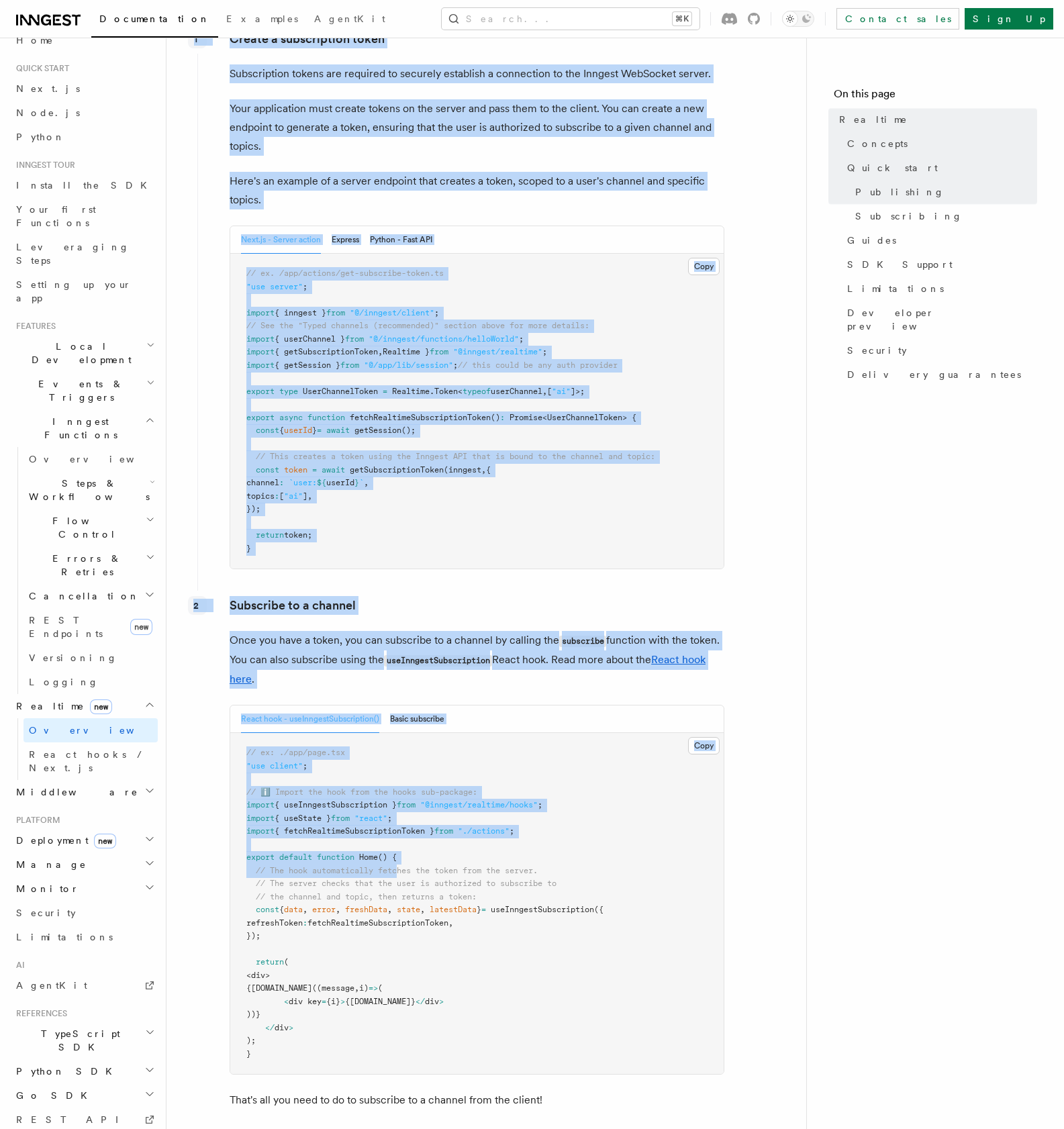
scroll to position [3144, 0]
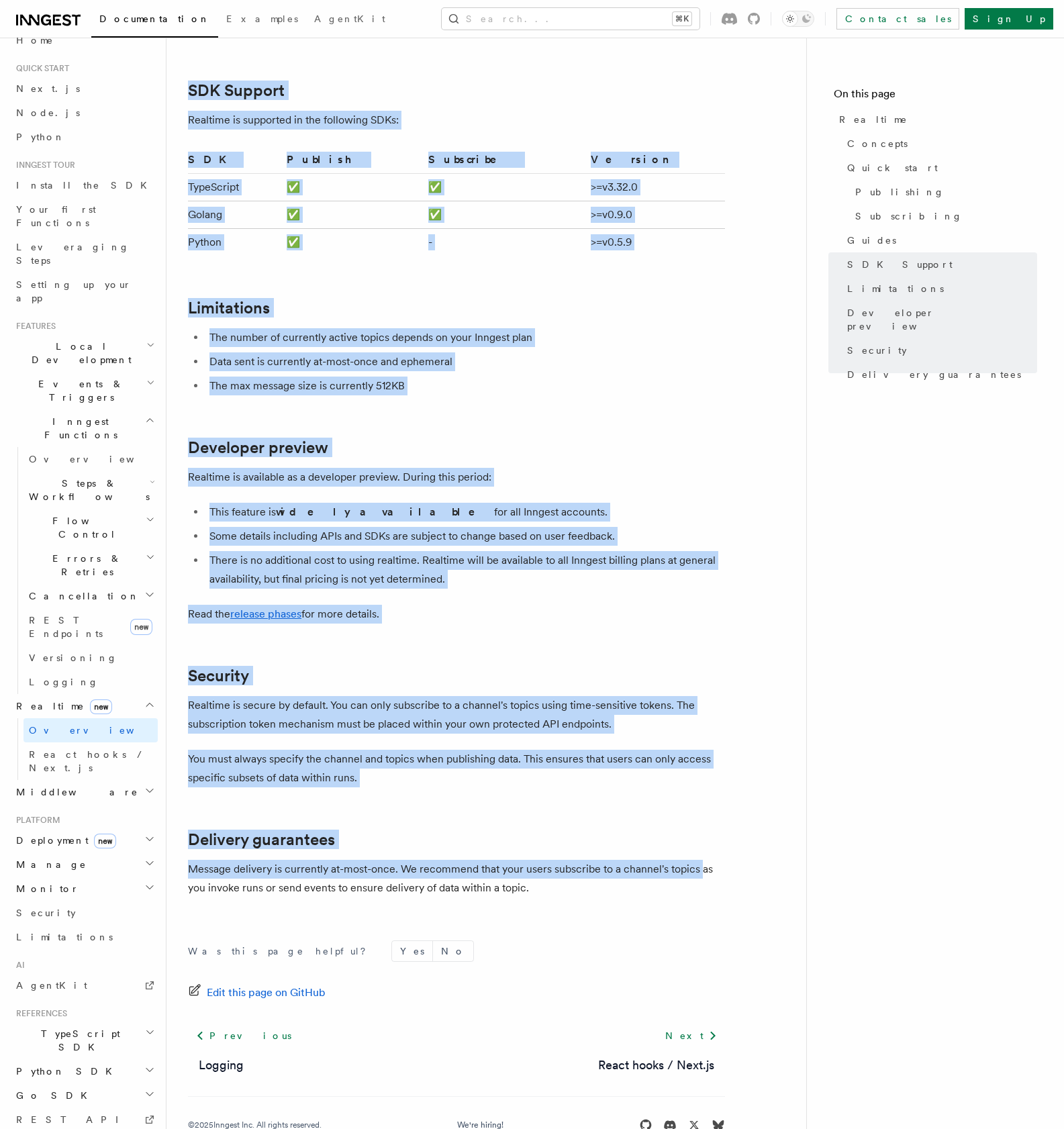
drag, startPoint x: 185, startPoint y: 89, endPoint x: 700, endPoint y: 838, distance: 909.0
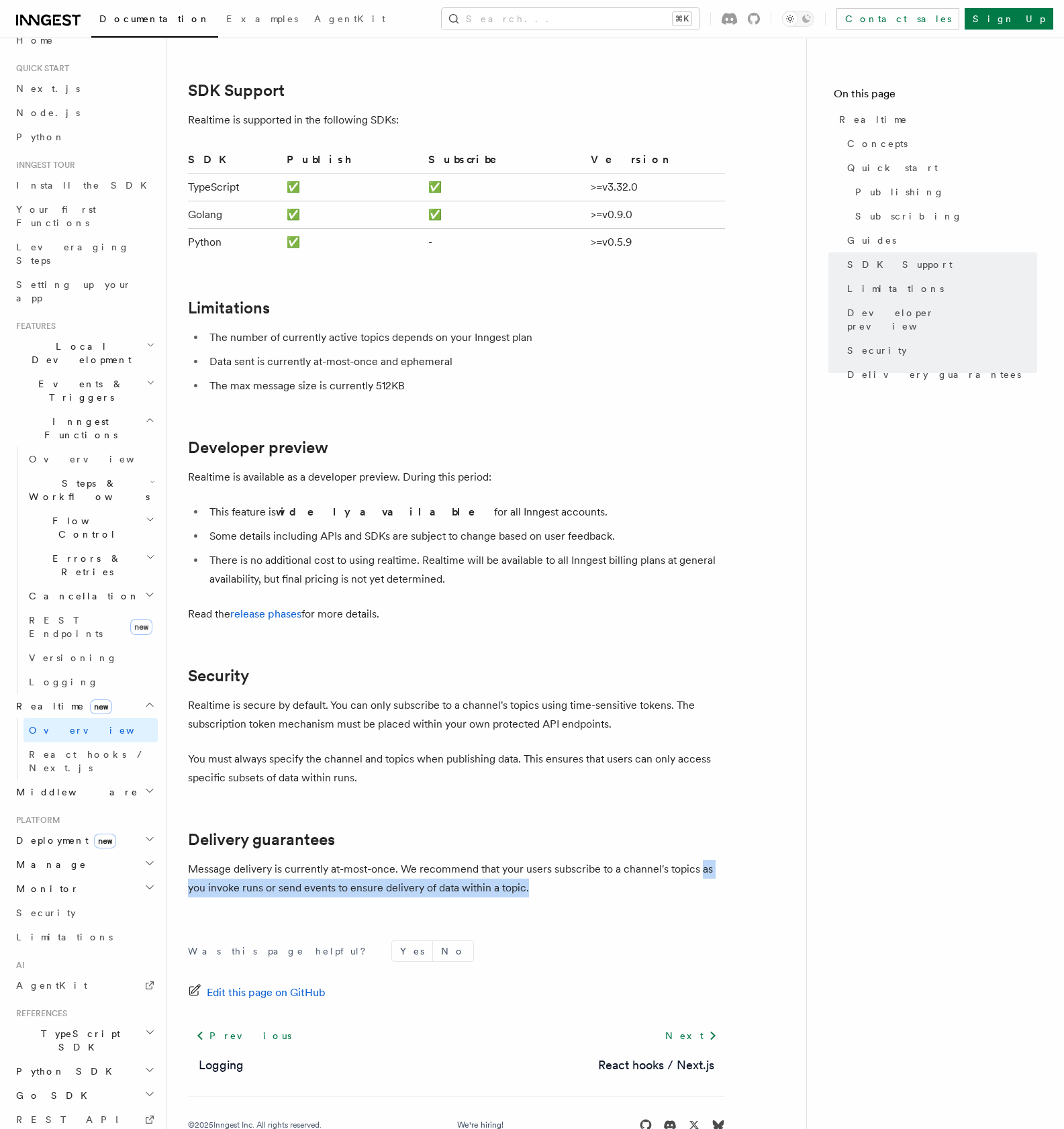
drag, startPoint x: 700, startPoint y: 838, endPoint x: 700, endPoint y: 846, distance: 8.0
click at [700, 860] on p "Message delivery is currently at-most-once. We recommend that your users subscr…" at bounding box center [456, 879] width 537 height 38
click at [636, 860] on p "Message delivery is currently at-most-once. We recommend that your users subscr…" at bounding box center [456, 879] width 537 height 38
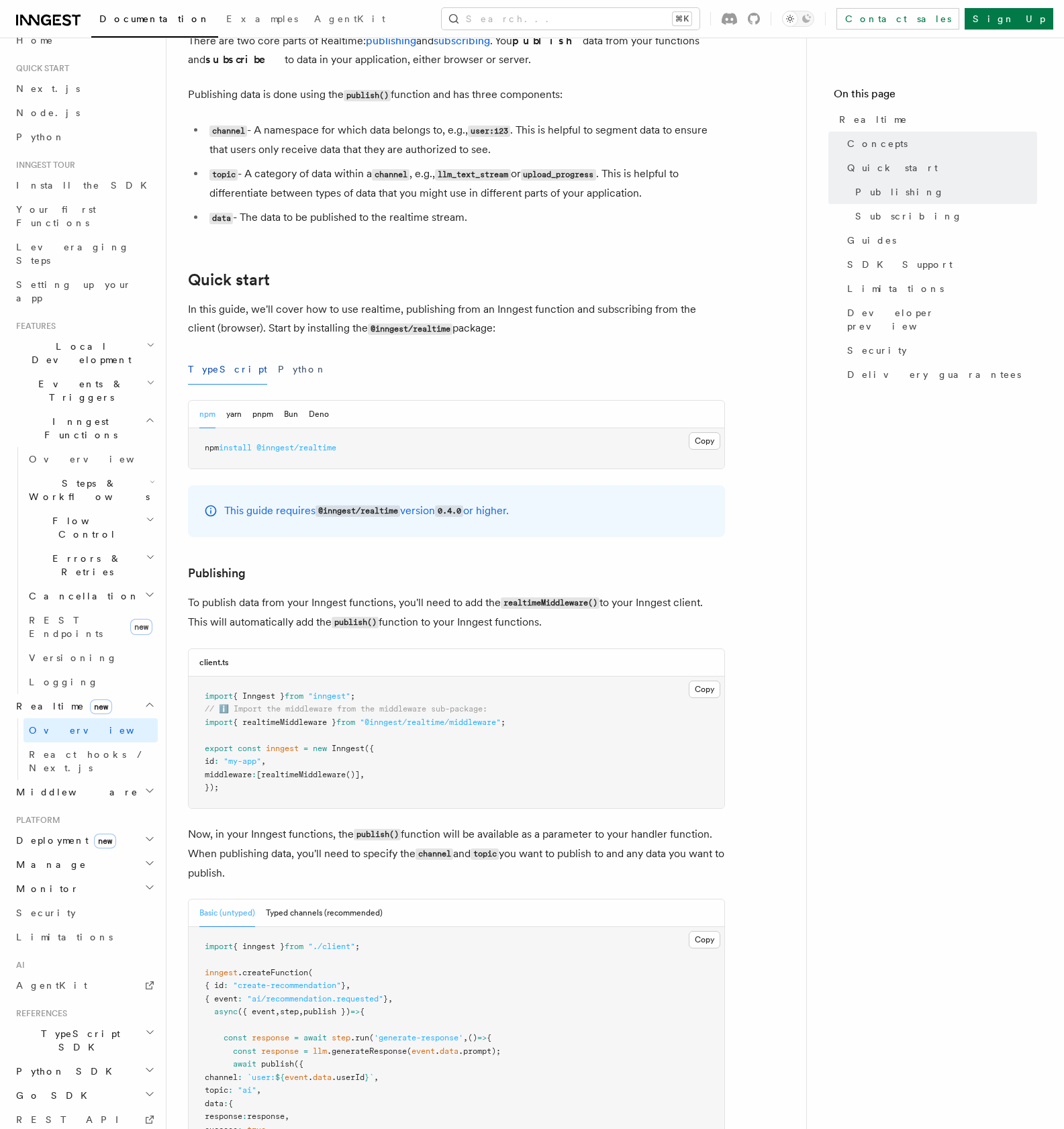
scroll to position [434, 0]
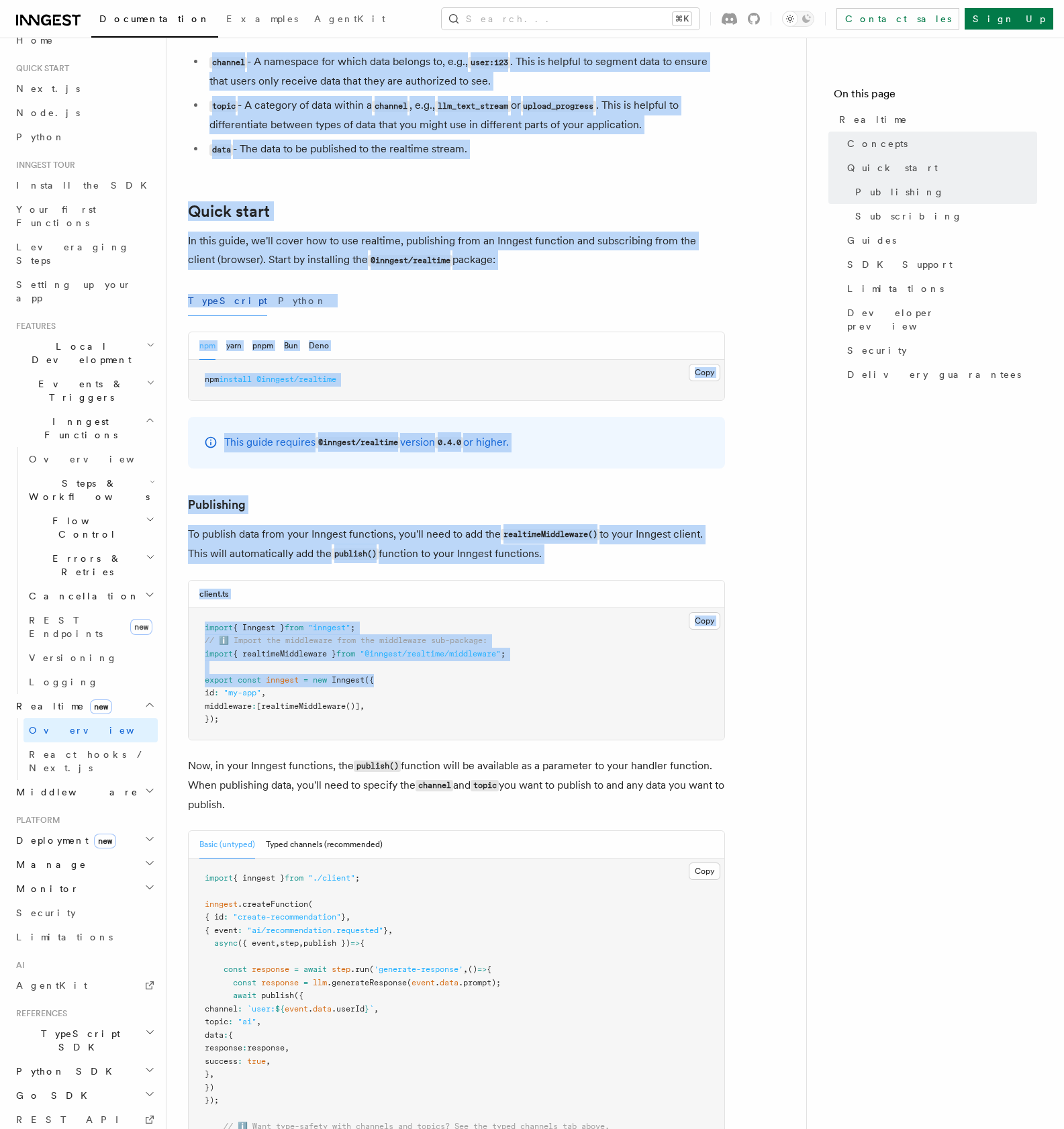
drag, startPoint x: 180, startPoint y: 95, endPoint x: 582, endPoint y: 677, distance: 707.3
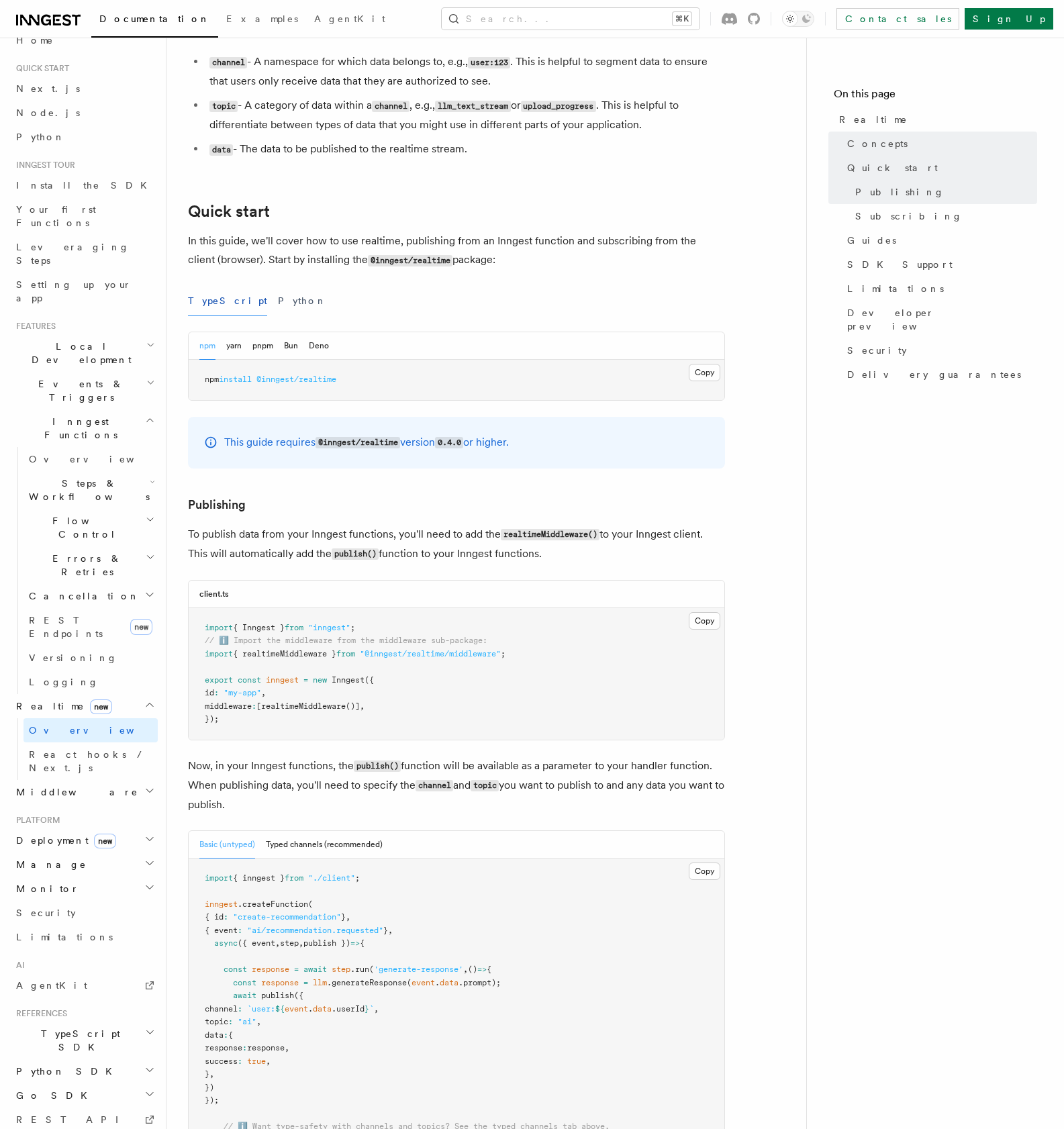
click at [578, 707] on pre "import { Inngest } from "inngest" ; // ℹ️ Import the middleware from the middle…" at bounding box center [456, 673] width 536 height 132
click at [278, 310] on button "Python" at bounding box center [302, 301] width 49 height 30
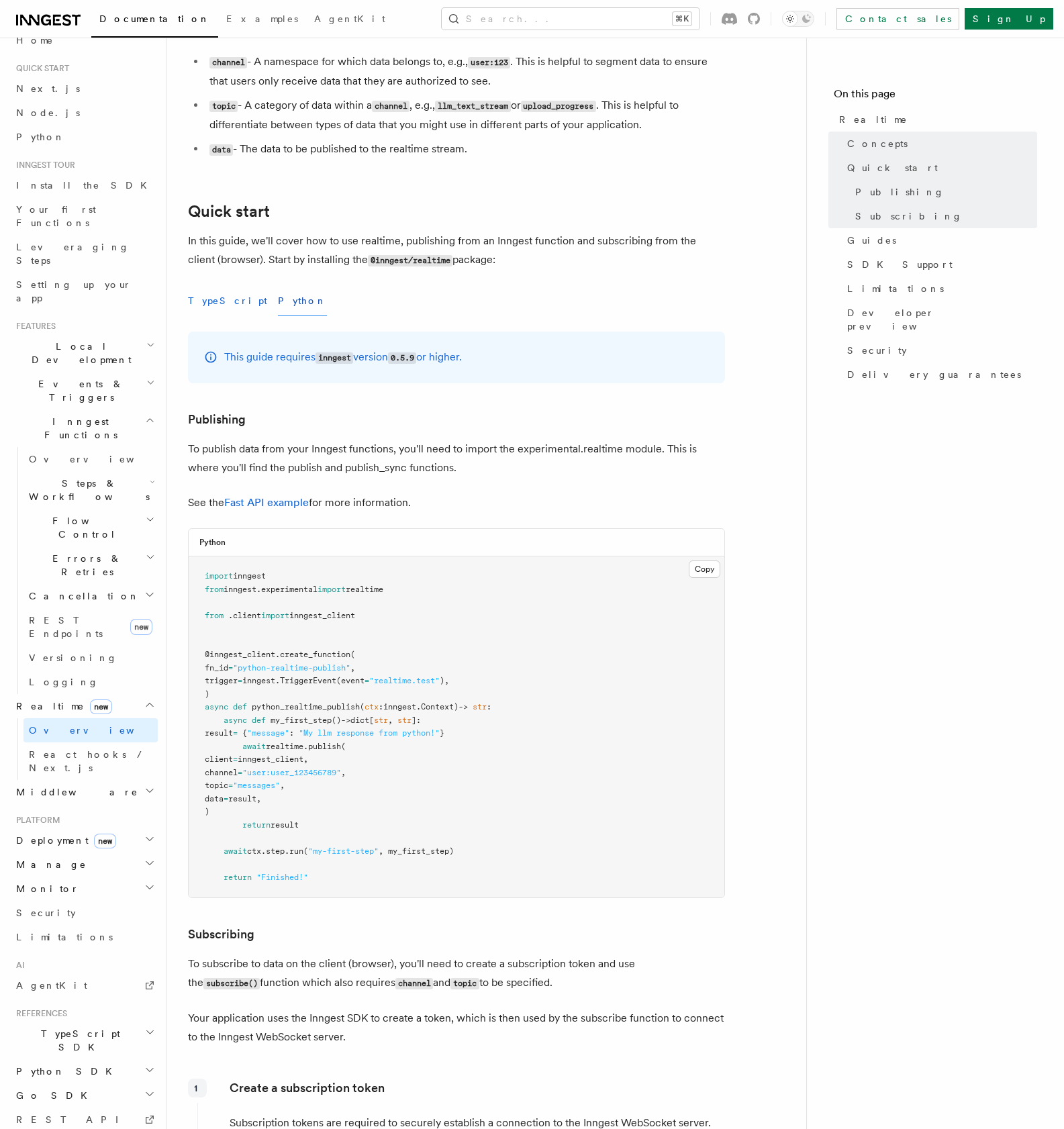
click at [206, 312] on button "TypeScript" at bounding box center [227, 301] width 79 height 30
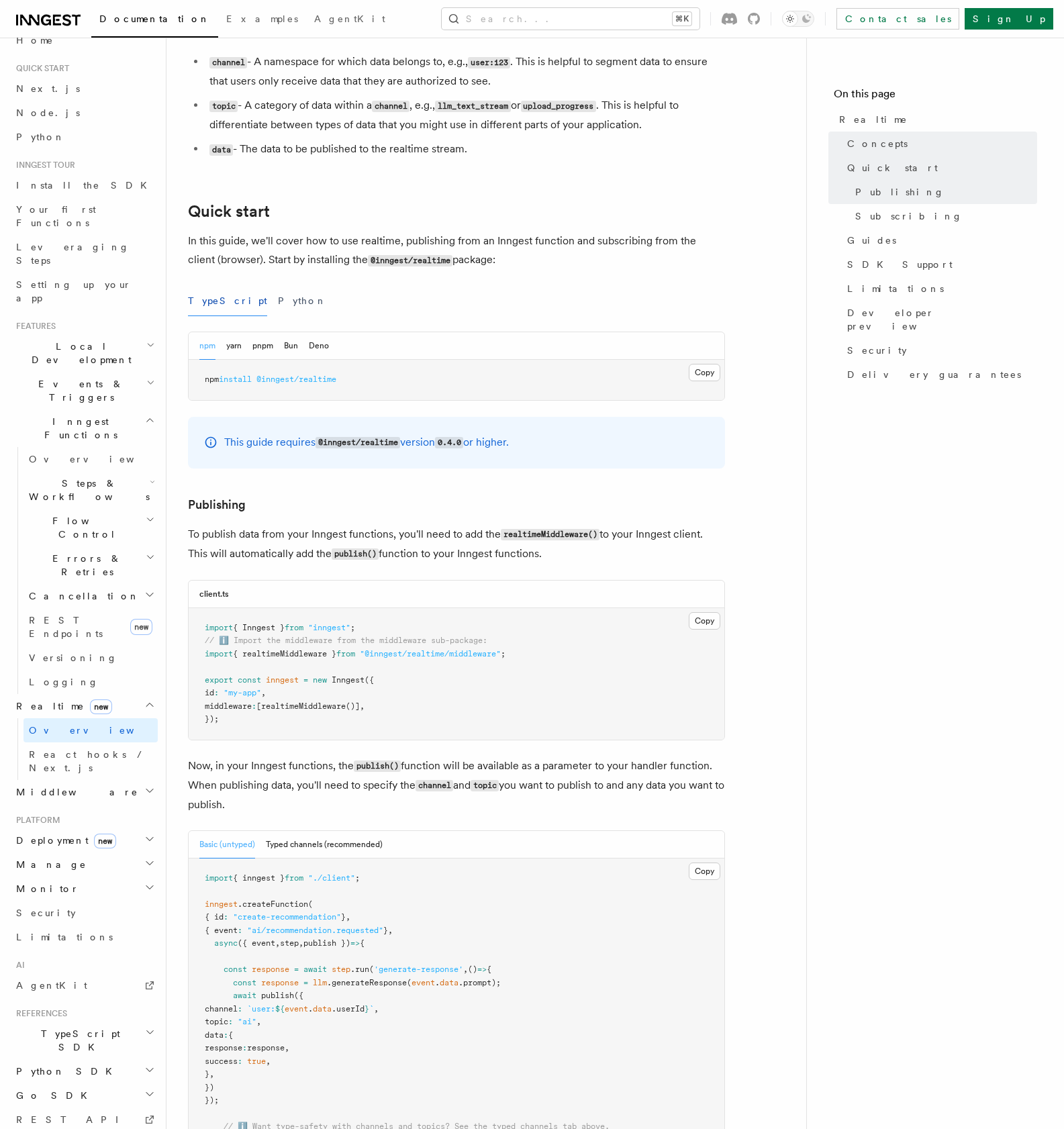
click at [244, 310] on div "TypeScript Python" at bounding box center [456, 301] width 537 height 30
click at [278, 298] on button "Python" at bounding box center [302, 301] width 49 height 30
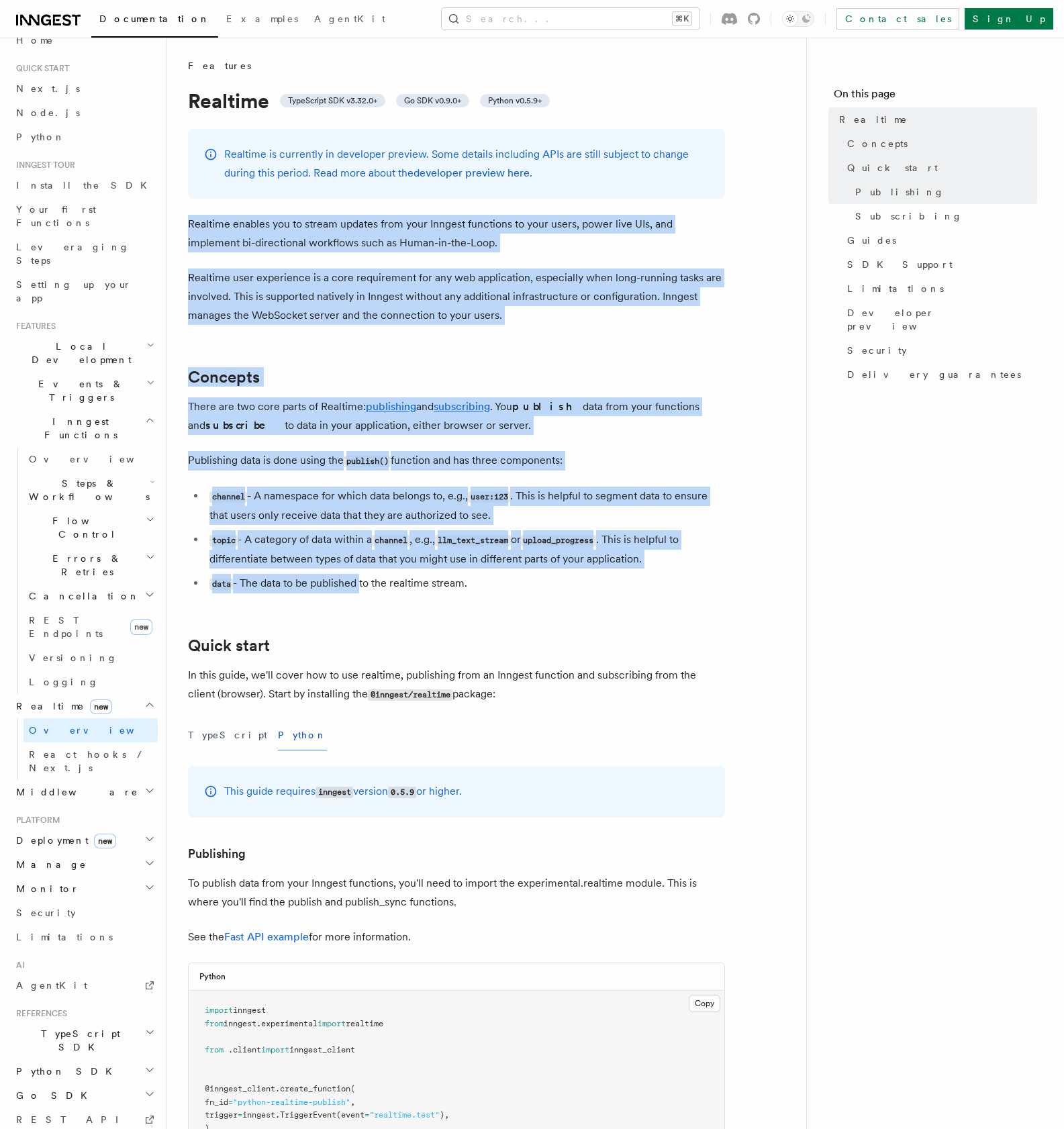
drag, startPoint x: 247, startPoint y: 365, endPoint x: 359, endPoint y: 578, distance: 240.7
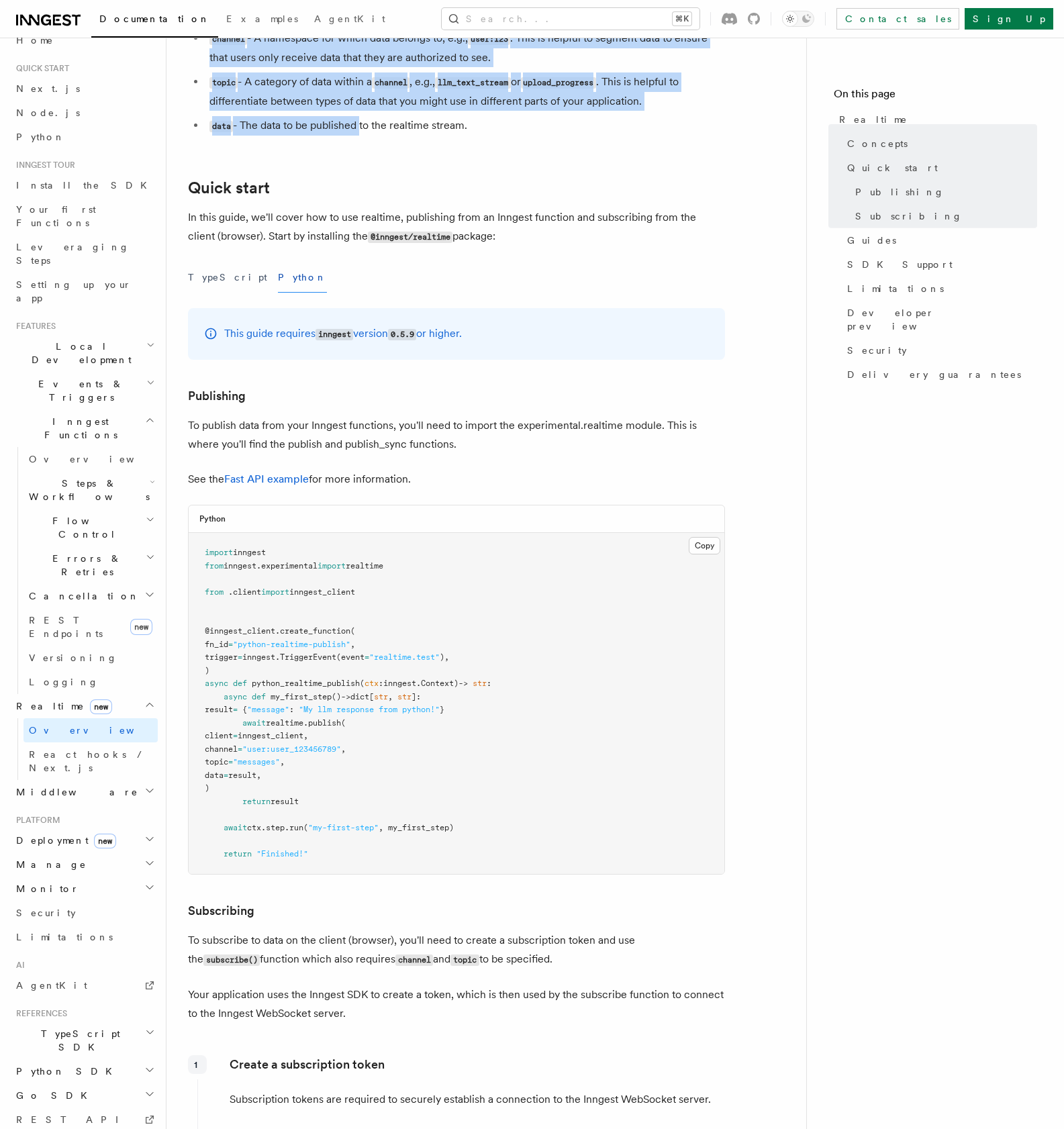
scroll to position [715, 0]
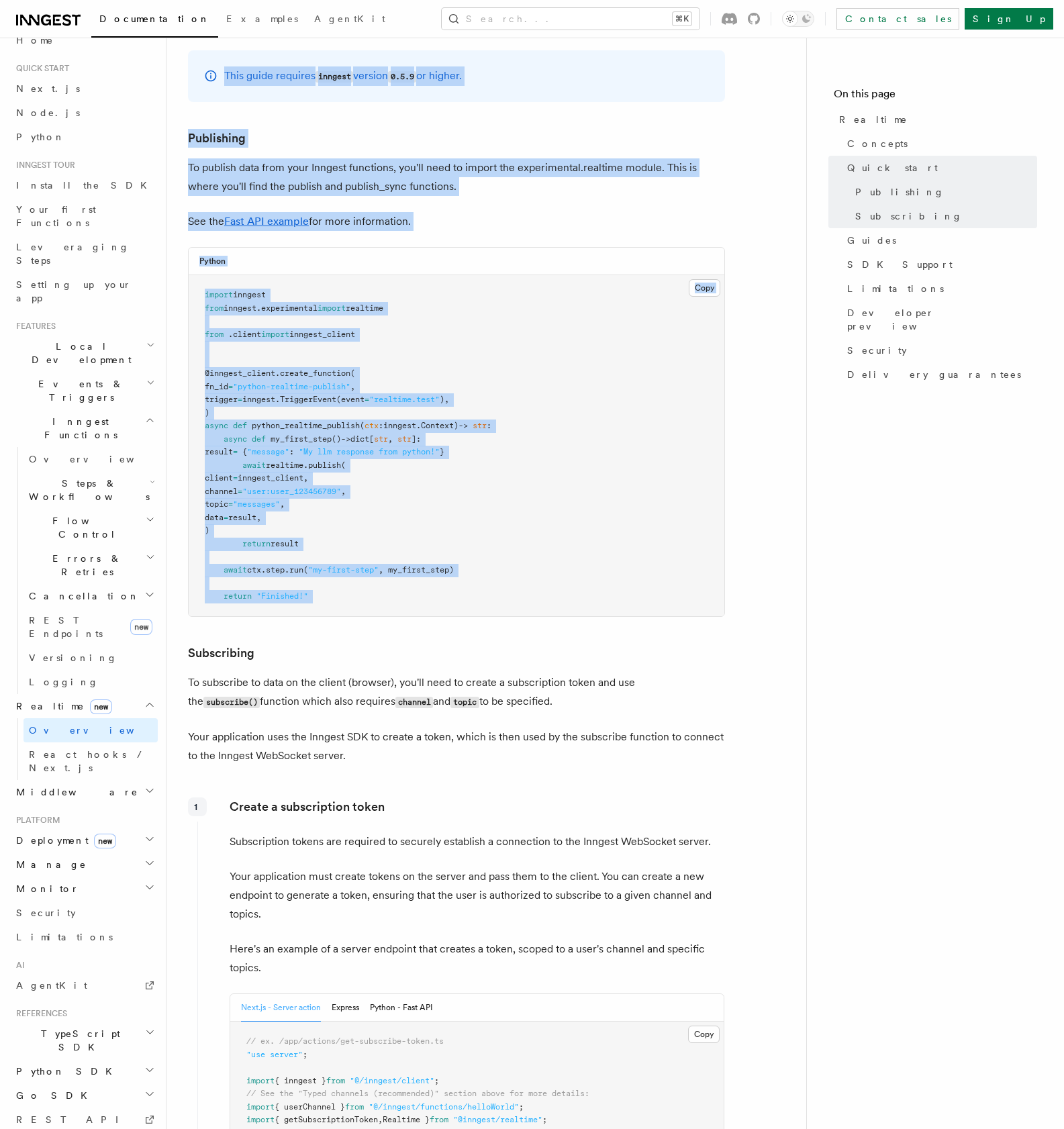
copy article "Realtime enables you to stream updates from your Inngest functions to your user…"
click at [93, 1059] on h2 "Python SDK" at bounding box center [85, 1071] width 147 height 24
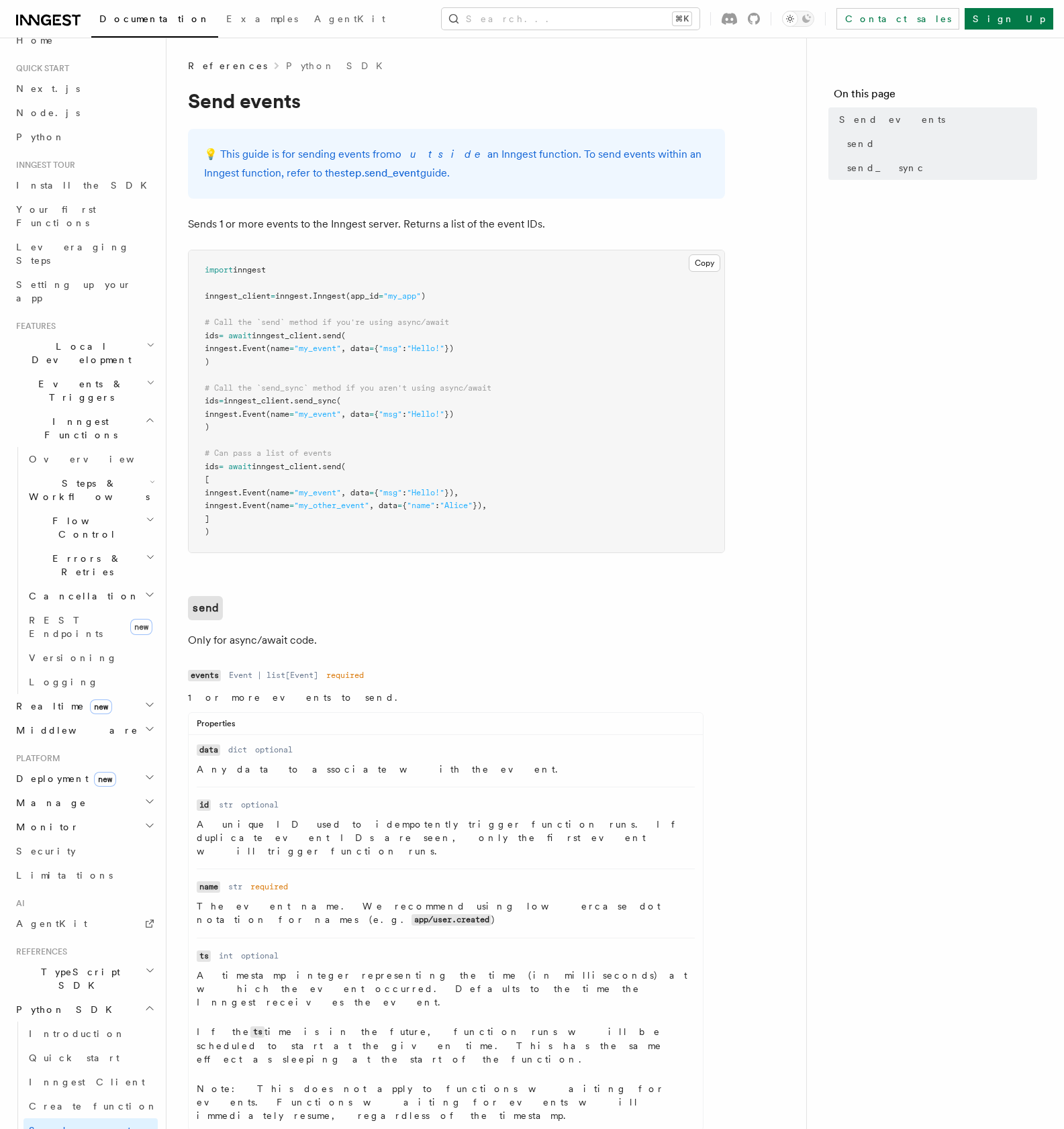
click at [805, 605] on main "References Python SDK Send events 💡️ This guide is for sending events from outs…" at bounding box center [497, 788] width 618 height 1501
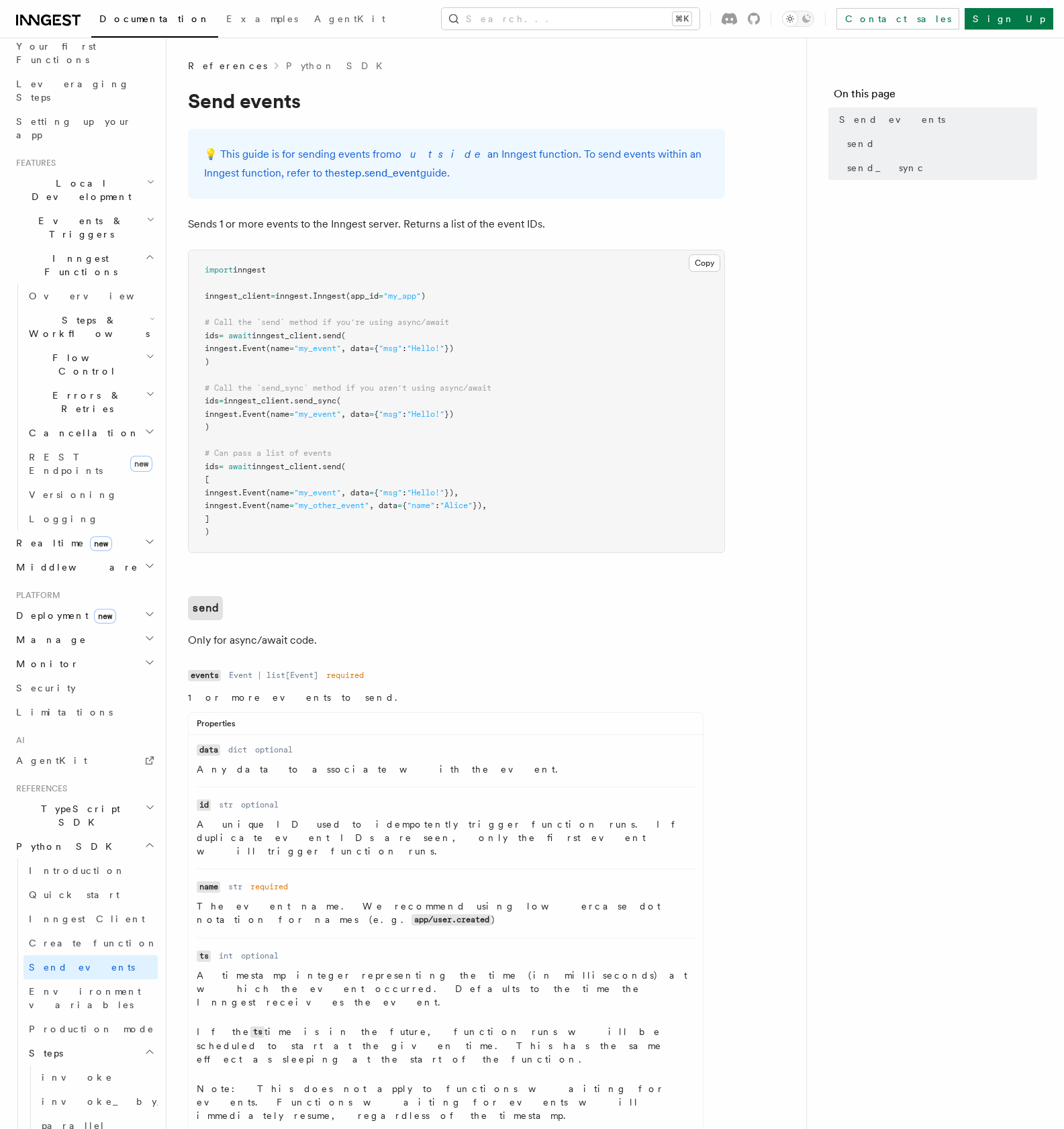
scroll to position [201, 0]
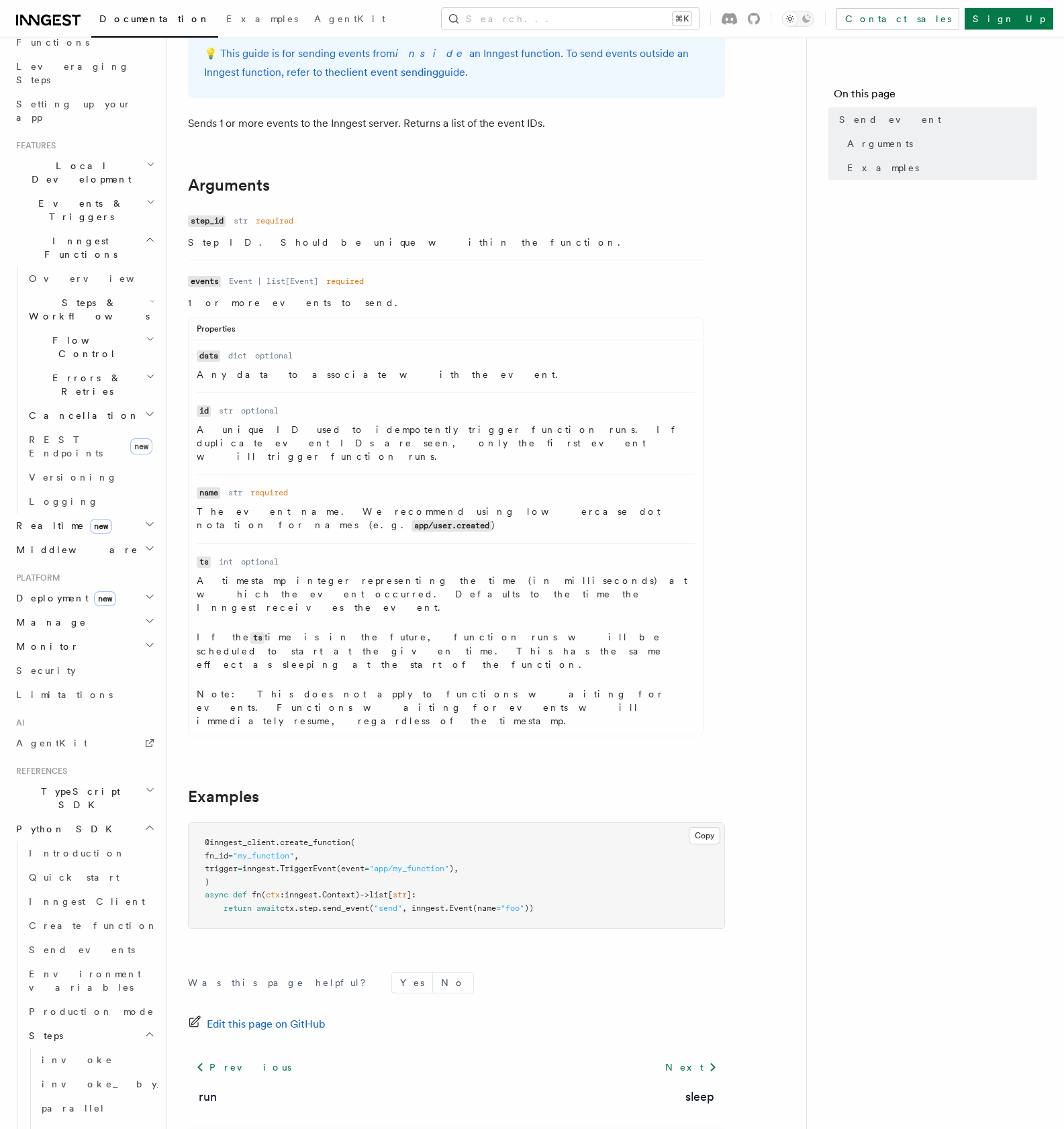
scroll to position [93, 0]
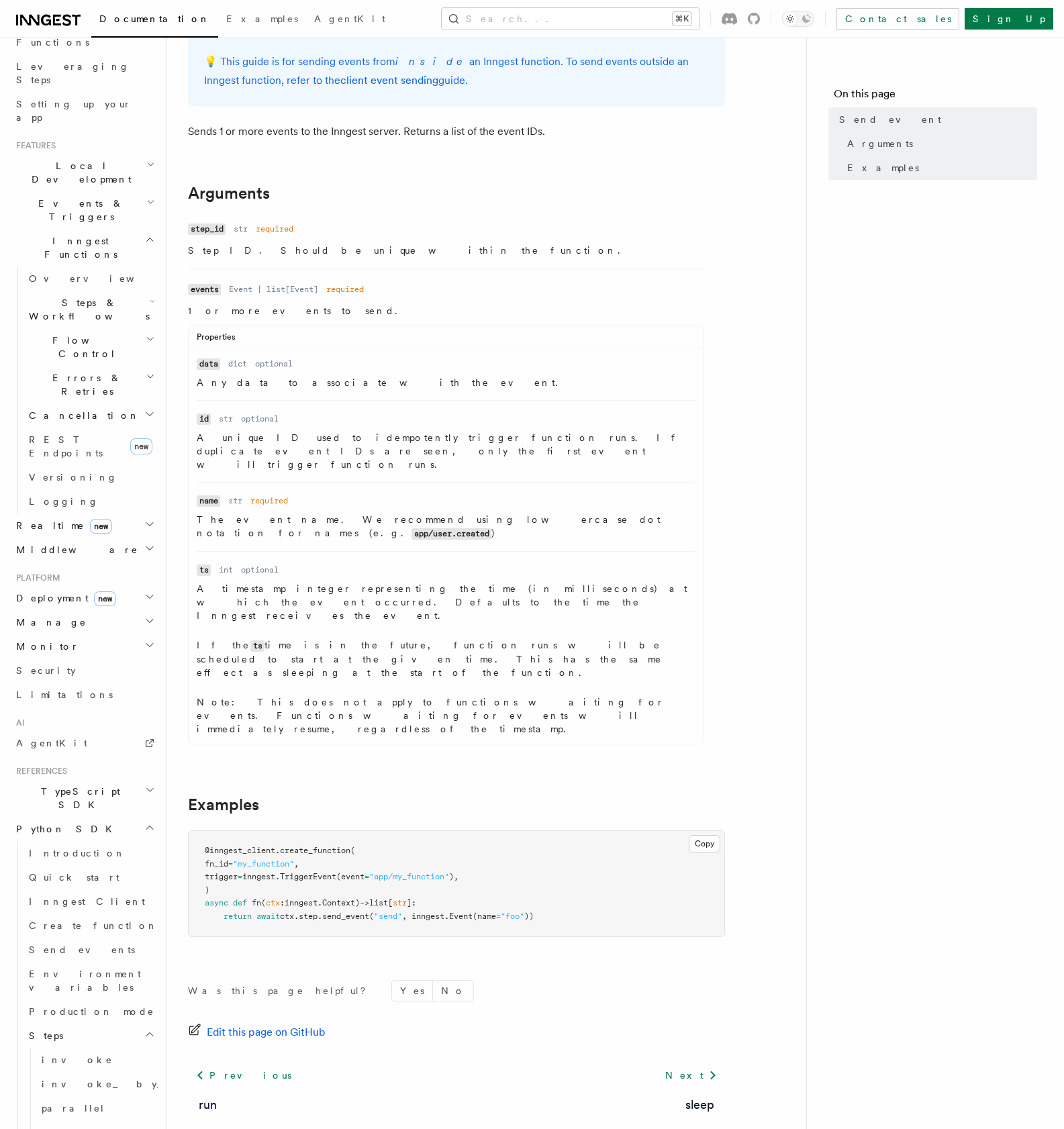
click at [42, 519] on span "Realtime new" at bounding box center [62, 525] width 102 height 13
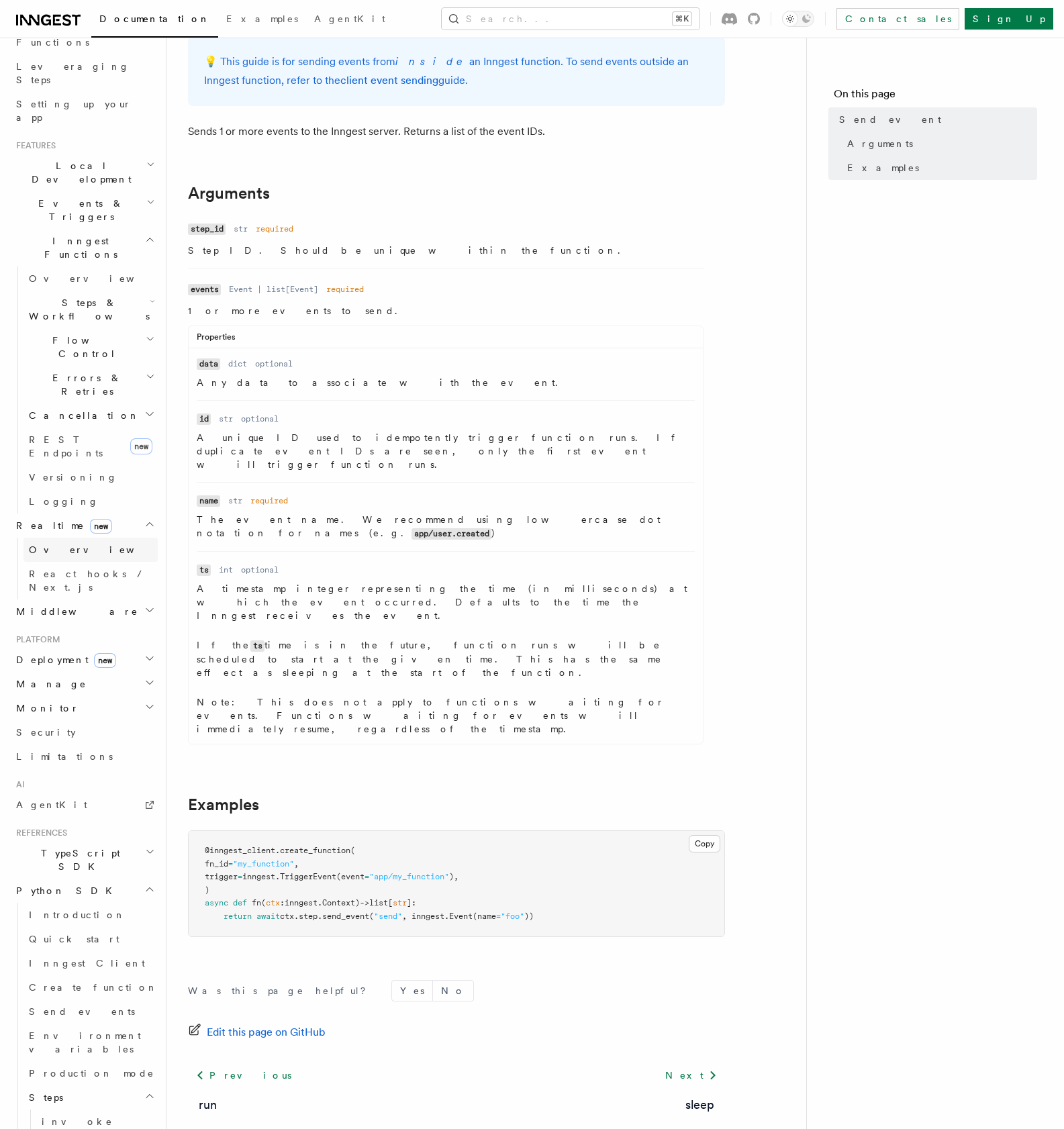
click at [60, 545] on span "Overview" at bounding box center [98, 550] width 138 height 11
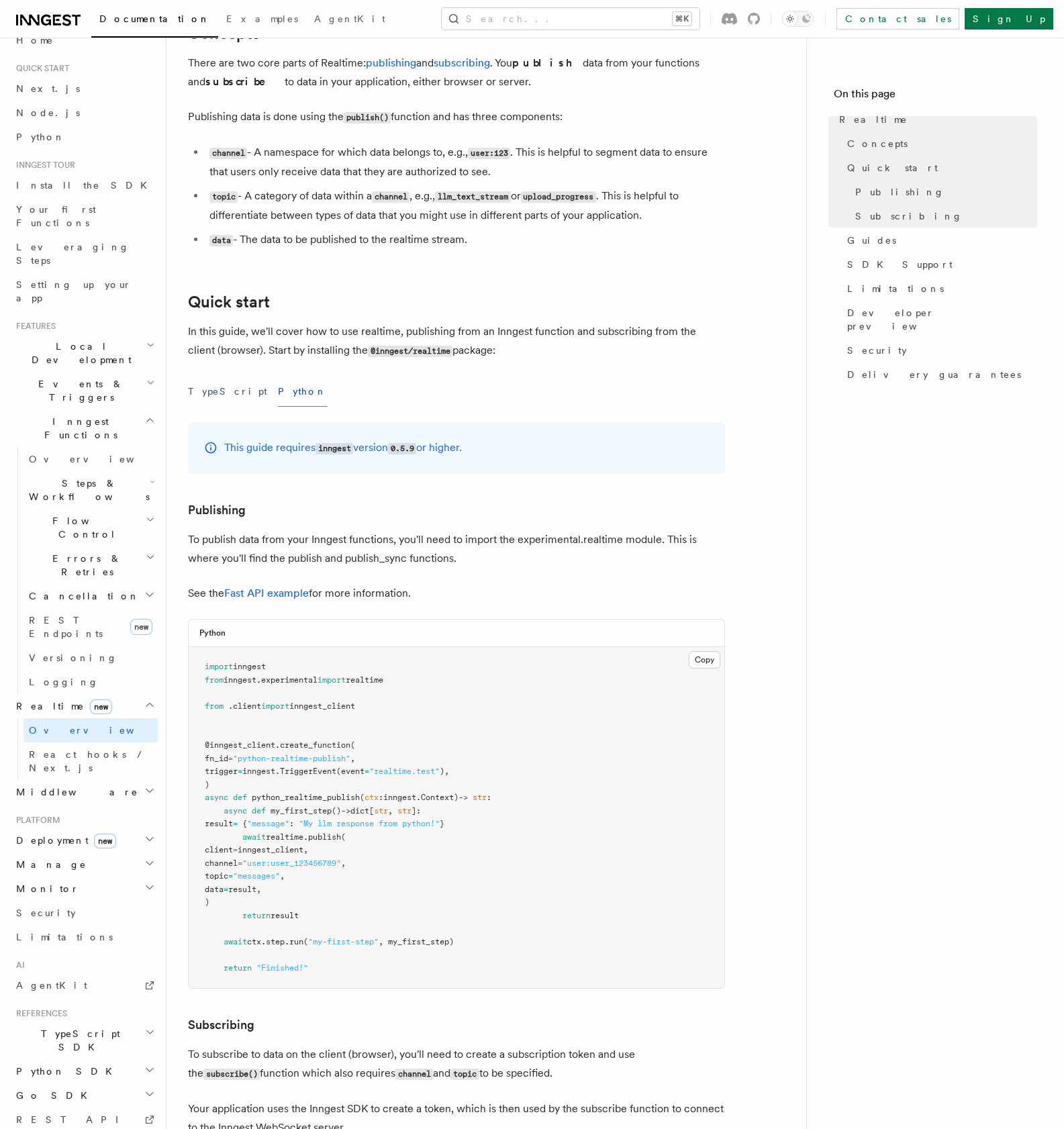
scroll to position [412, 0]
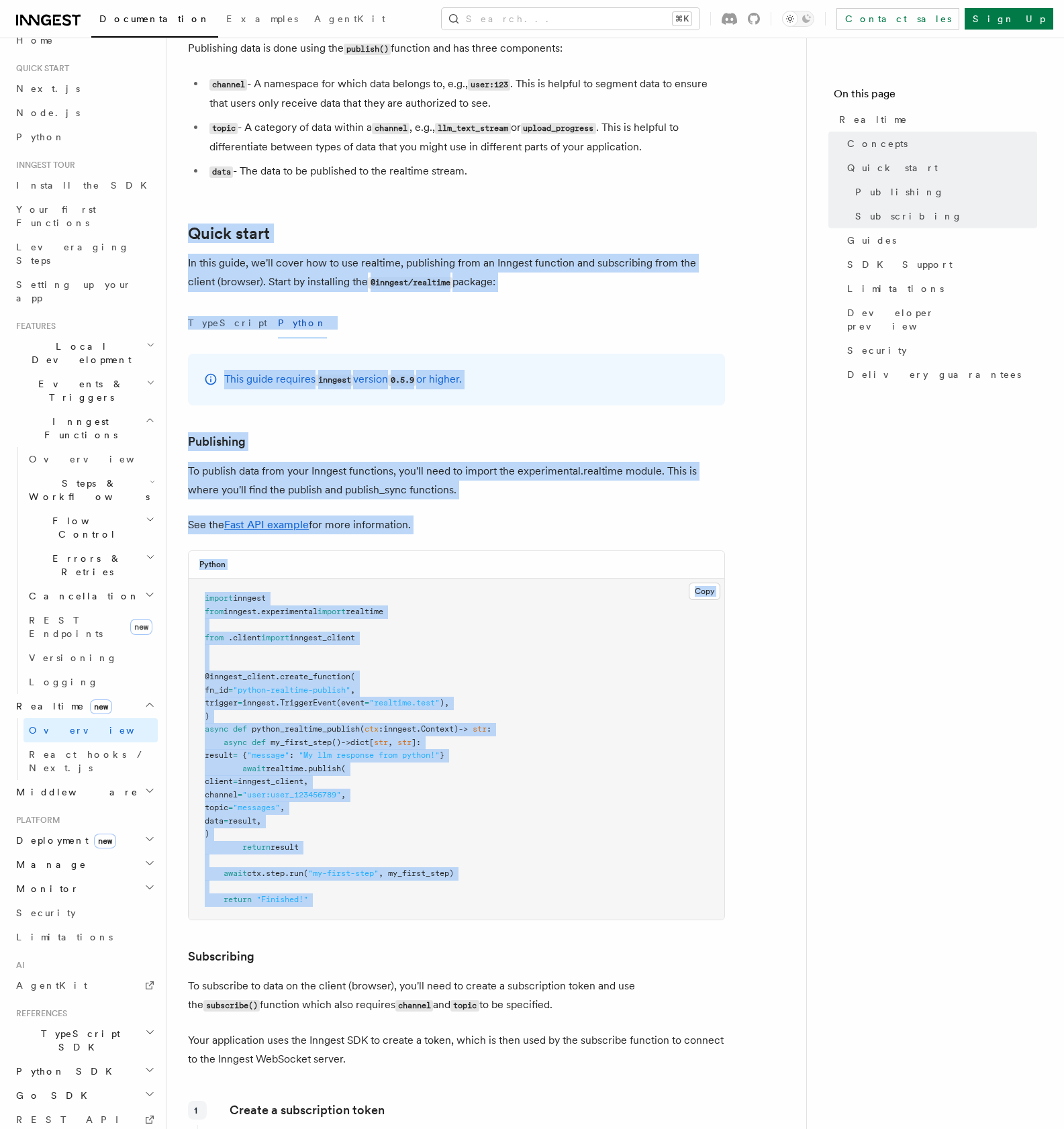
drag, startPoint x: 183, startPoint y: 221, endPoint x: 500, endPoint y: 922, distance: 769.3
copy article "Quick start In this guide, we'll cover how to use realtime, publishing from an …"
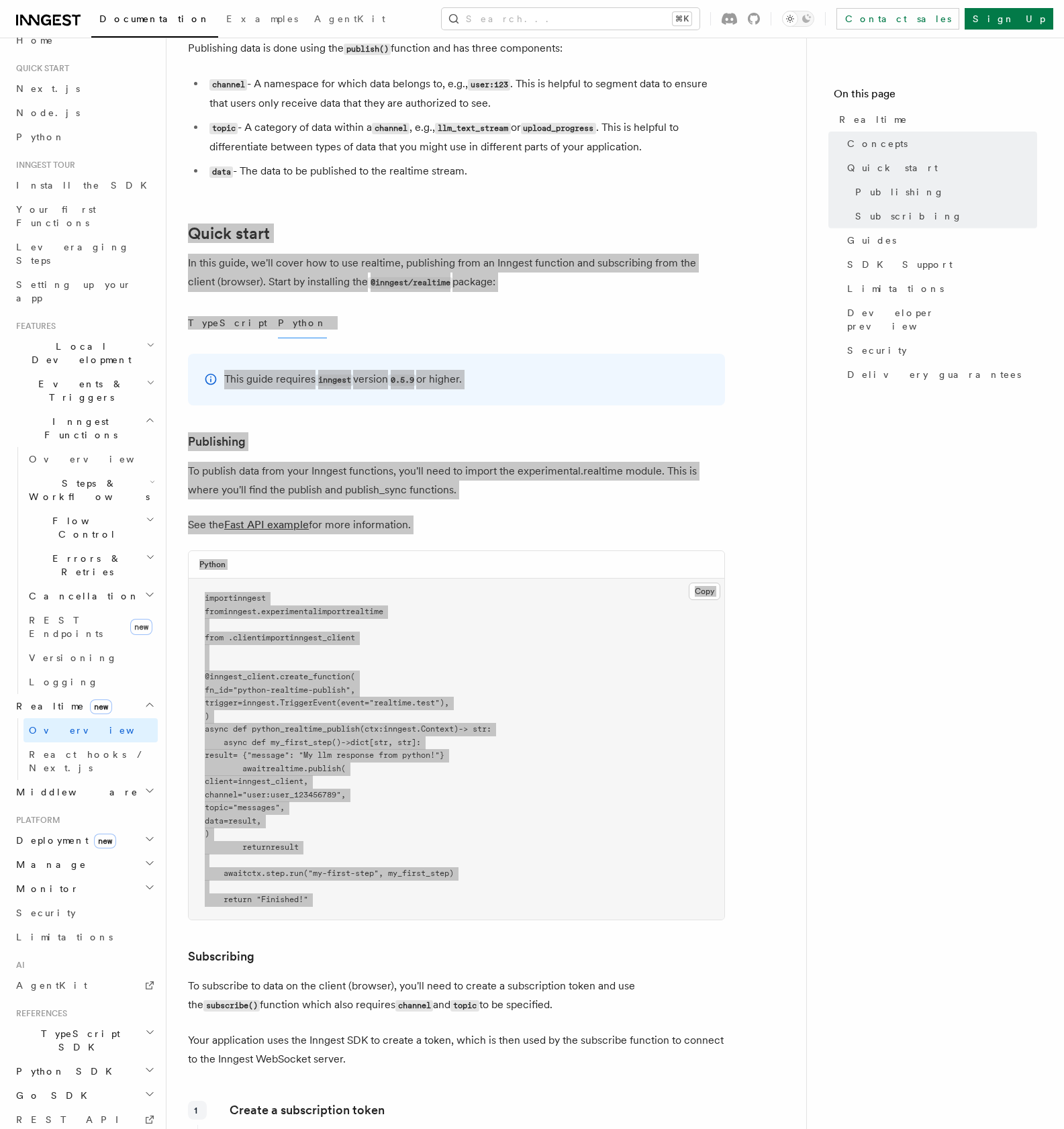
scroll to position [0, 0]
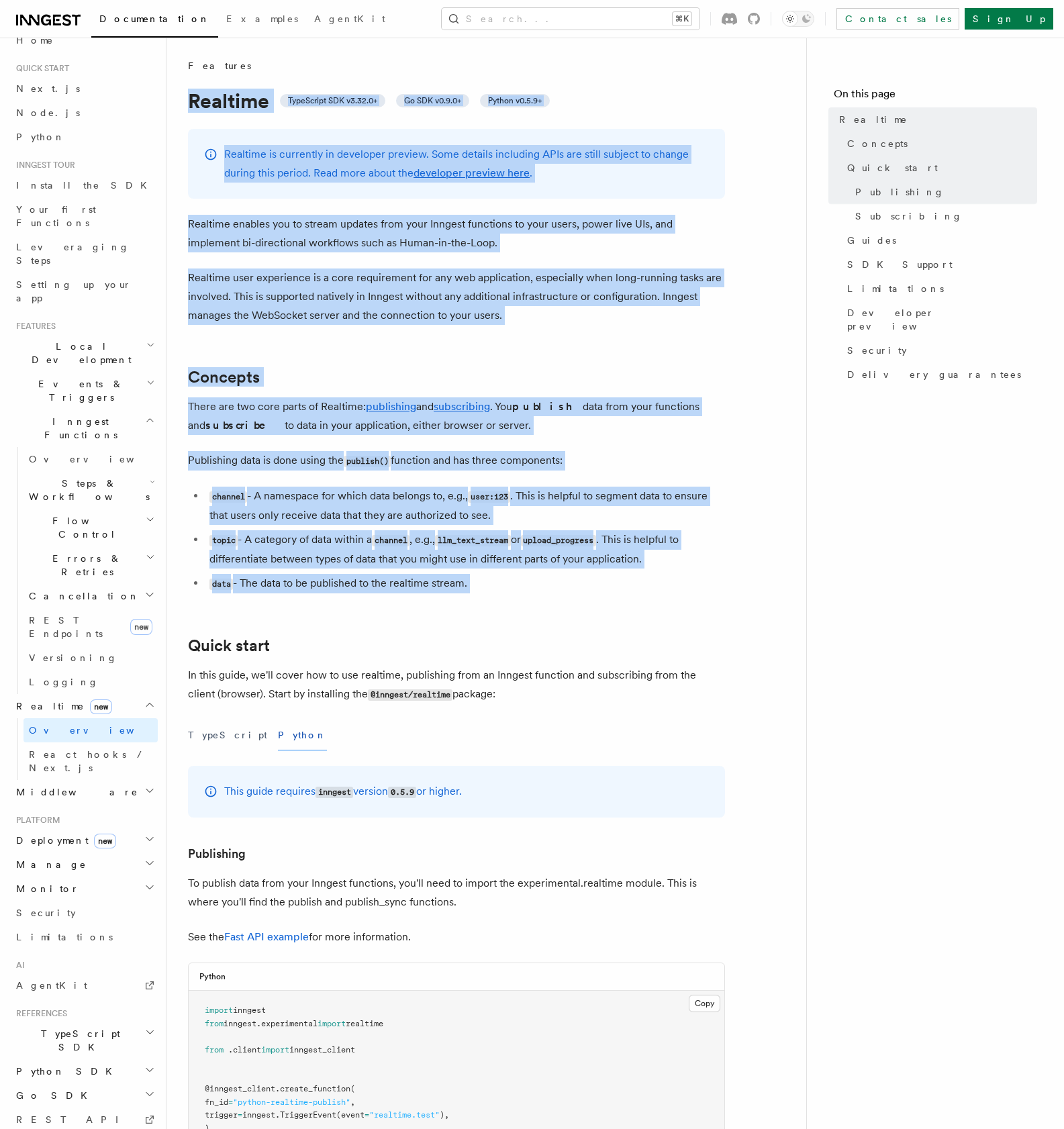
drag, startPoint x: 195, startPoint y: 131, endPoint x: 374, endPoint y: 634, distance: 533.9
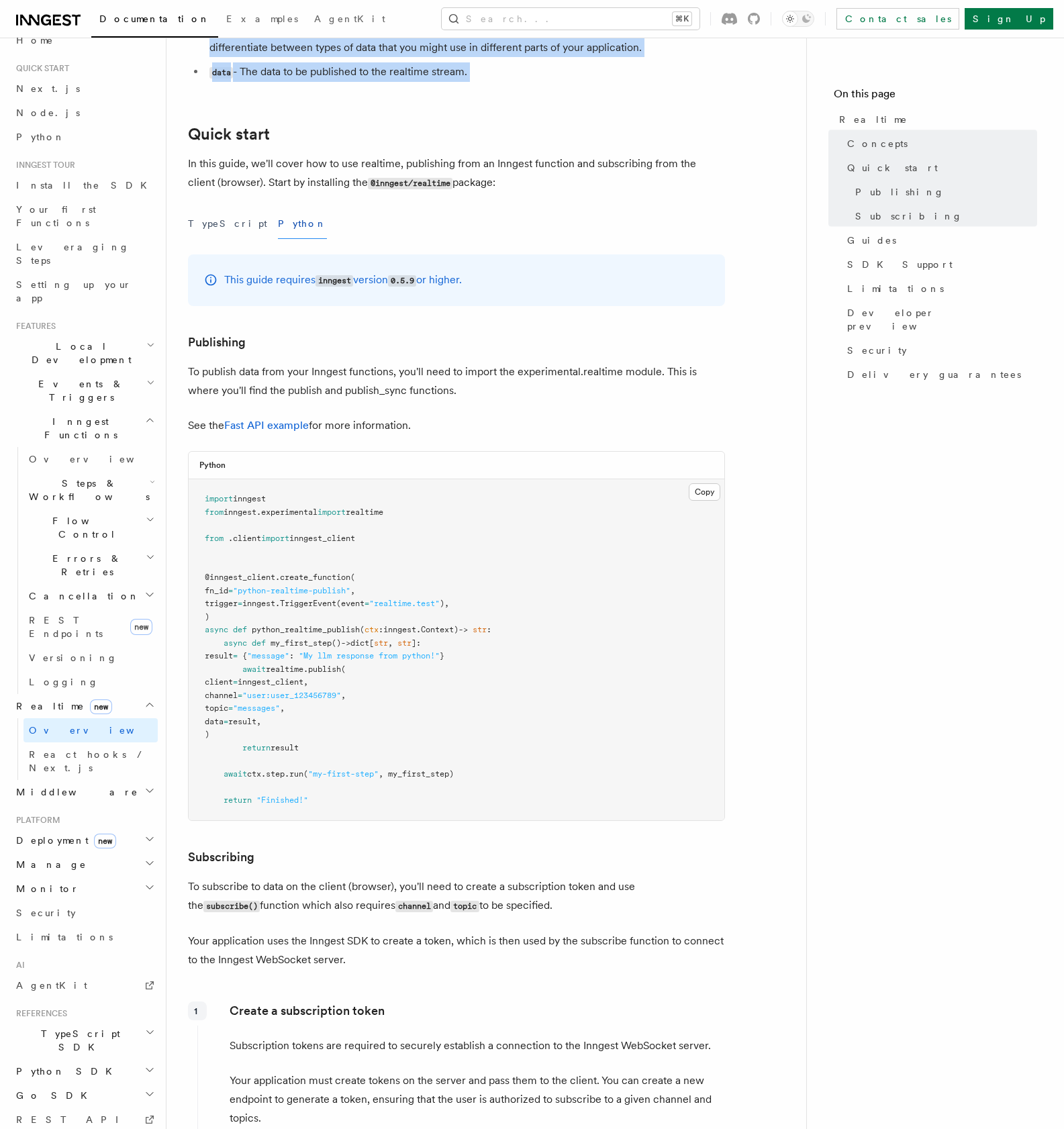
scroll to position [520, 0]
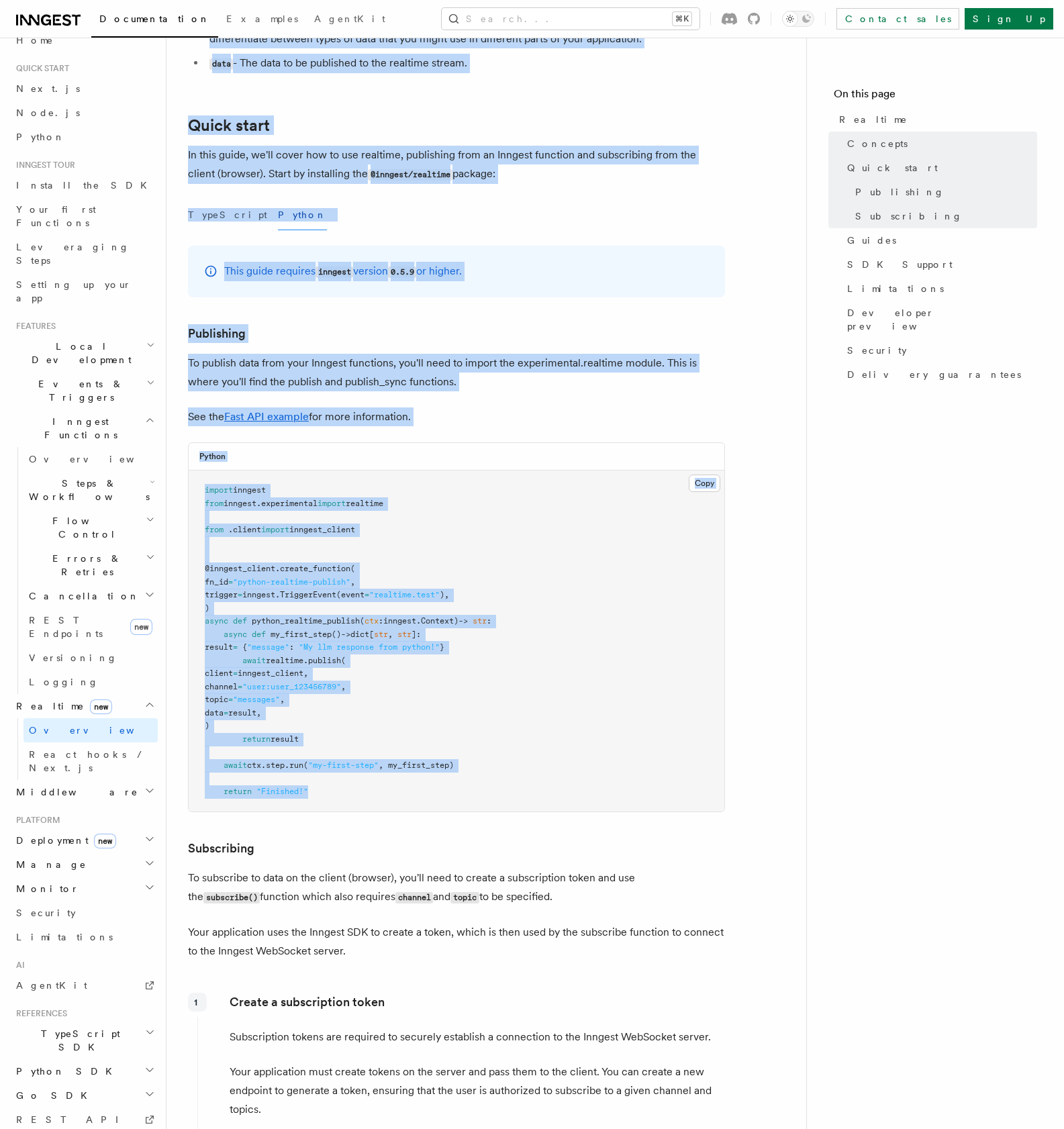
click at [341, 797] on pre "import inngest from inngest . experimental import realtime from . client import…" at bounding box center [456, 640] width 536 height 341
copy article "Realtime TypeScript SDK v3.32.0+ Go SDK v0.9.0+ Python v0.5.9+ Realtime is curr…"
click at [88, 749] on span "React hooks / Next.js" at bounding box center [88, 761] width 118 height 24
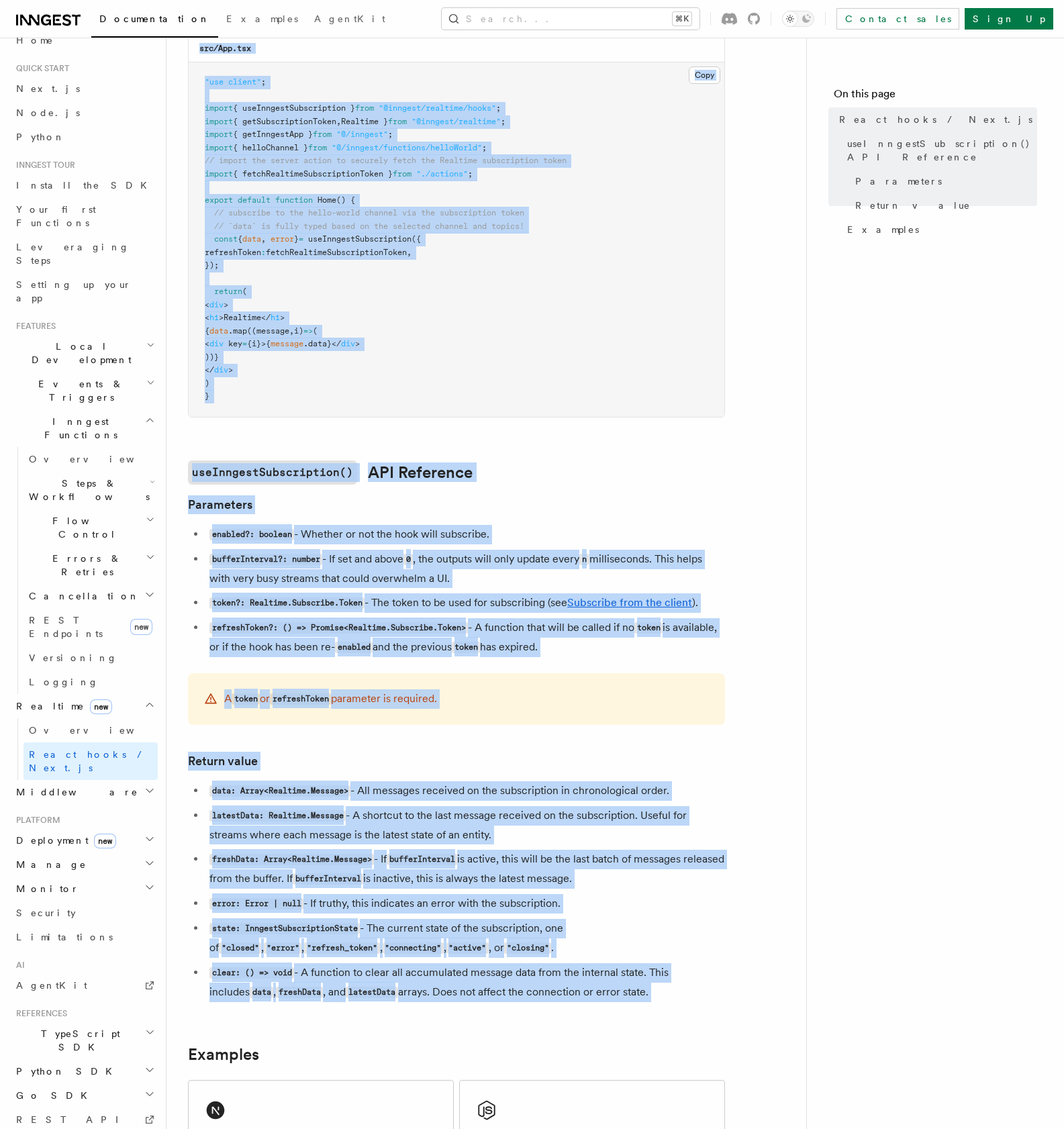
scroll to position [768, 0]
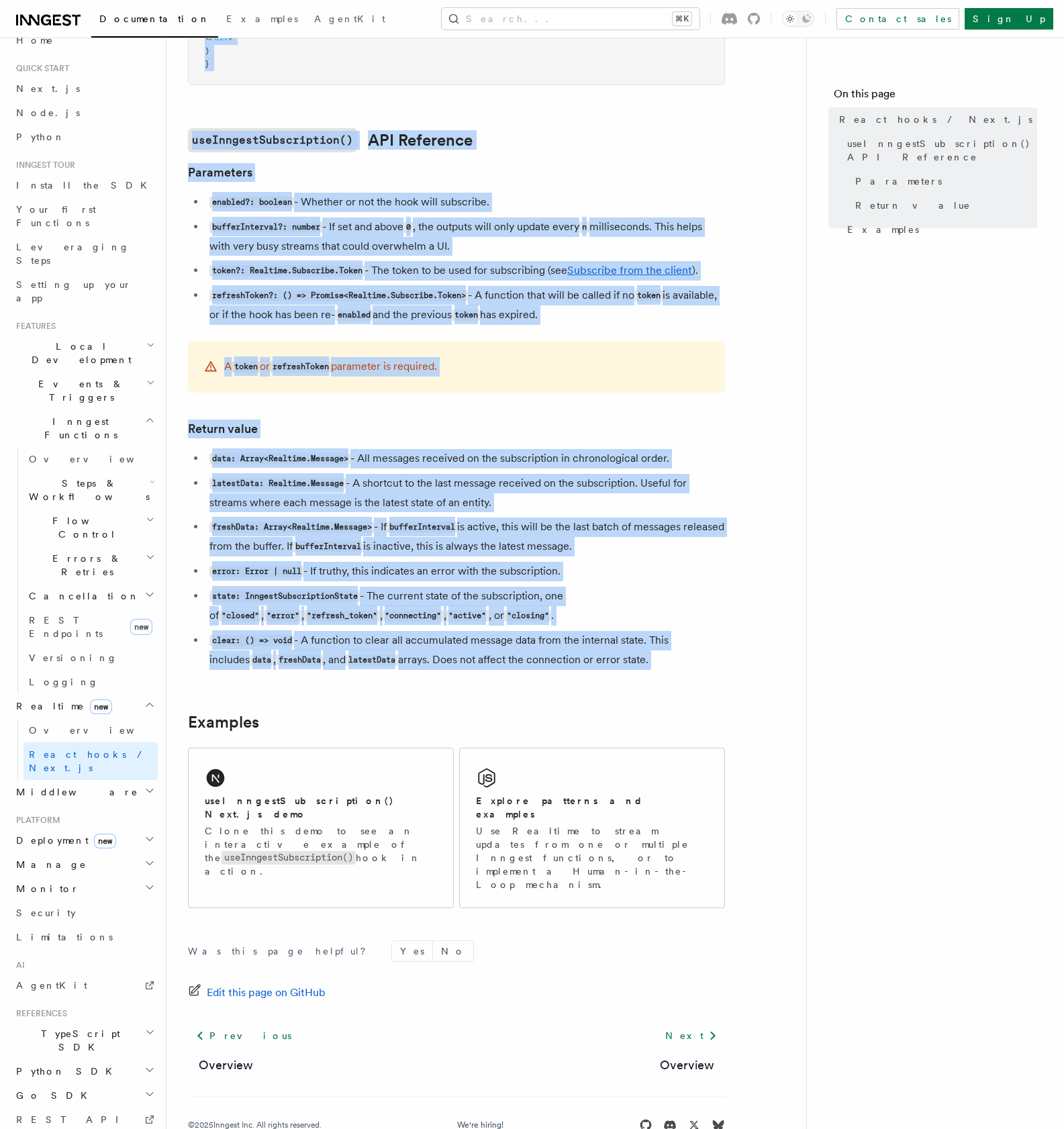
drag, startPoint x: 179, startPoint y: 96, endPoint x: 651, endPoint y: 677, distance: 748.6
click at [651, 677] on div "Features Realtime React hooks / Next.js TypeScript SDK v3.32.0+ Realtime provid…" at bounding box center [508, 197] width 683 height 1932
copy article "React hooks / Next.js TypeScript SDK v3.32.0+ Realtime provides a useInngestSub…"
click at [382, 309] on li "refreshToken?: () => Promise<Realtime.Subscribe.Token> - A function that will b…" at bounding box center [465, 305] width 519 height 39
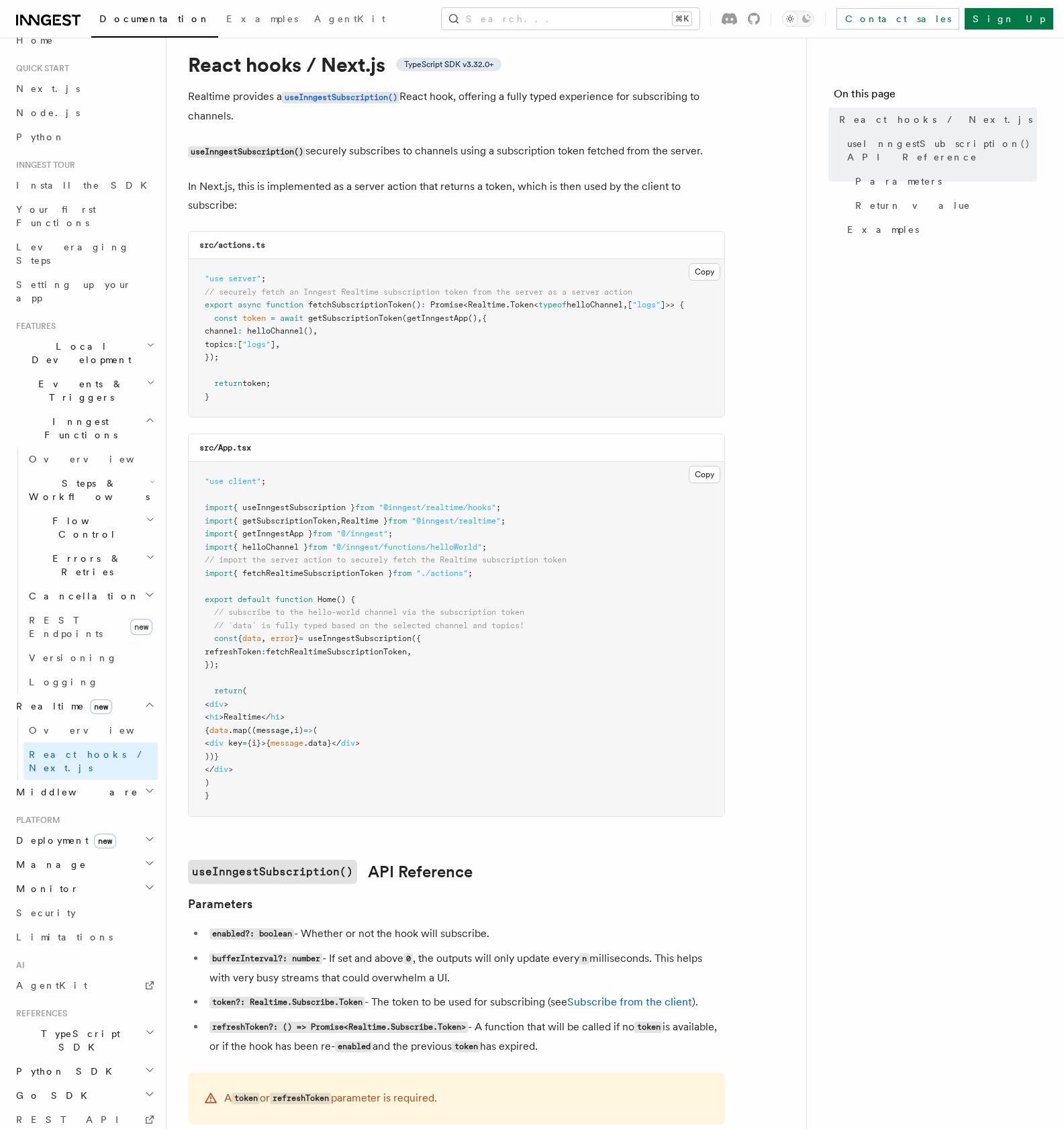
scroll to position [0, 0]
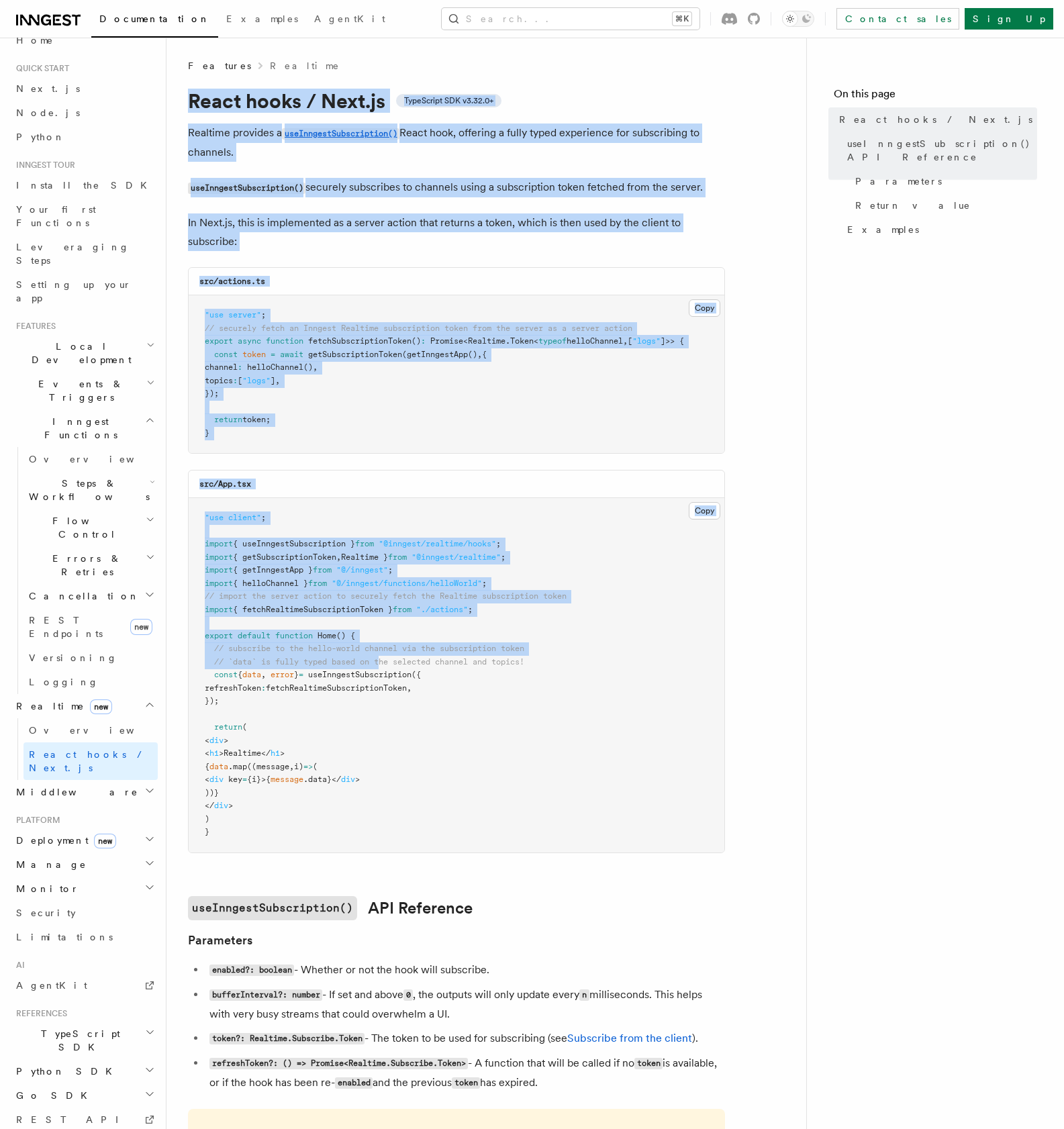
drag, startPoint x: 192, startPoint y: 125, endPoint x: 383, endPoint y: 657, distance: 565.2
click at [383, 657] on div "Features Realtime React hooks / Next.js TypeScript SDK v3.32.0+ Realtime provid…" at bounding box center [508, 966] width 683 height 1932
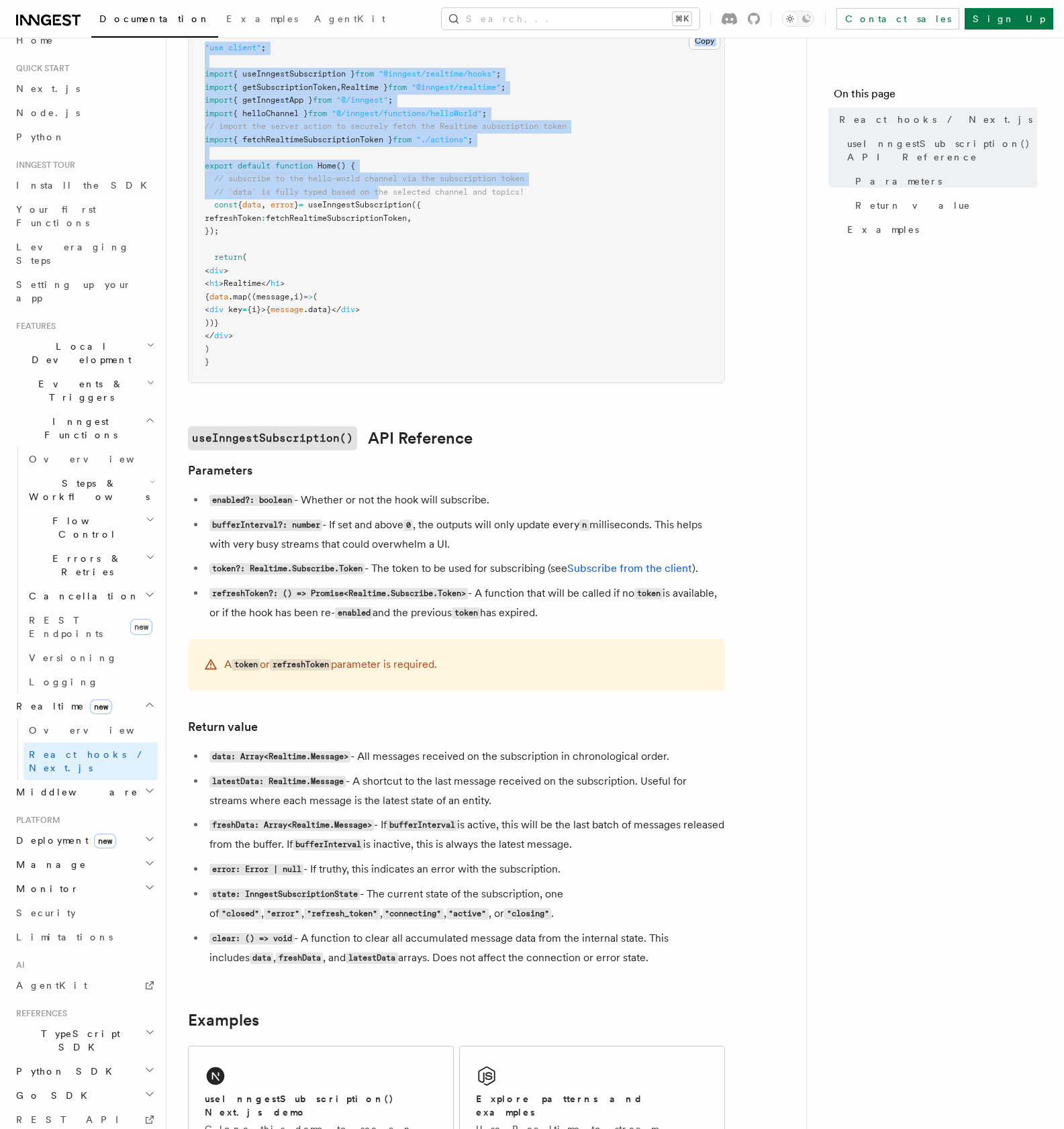
scroll to position [608, 0]
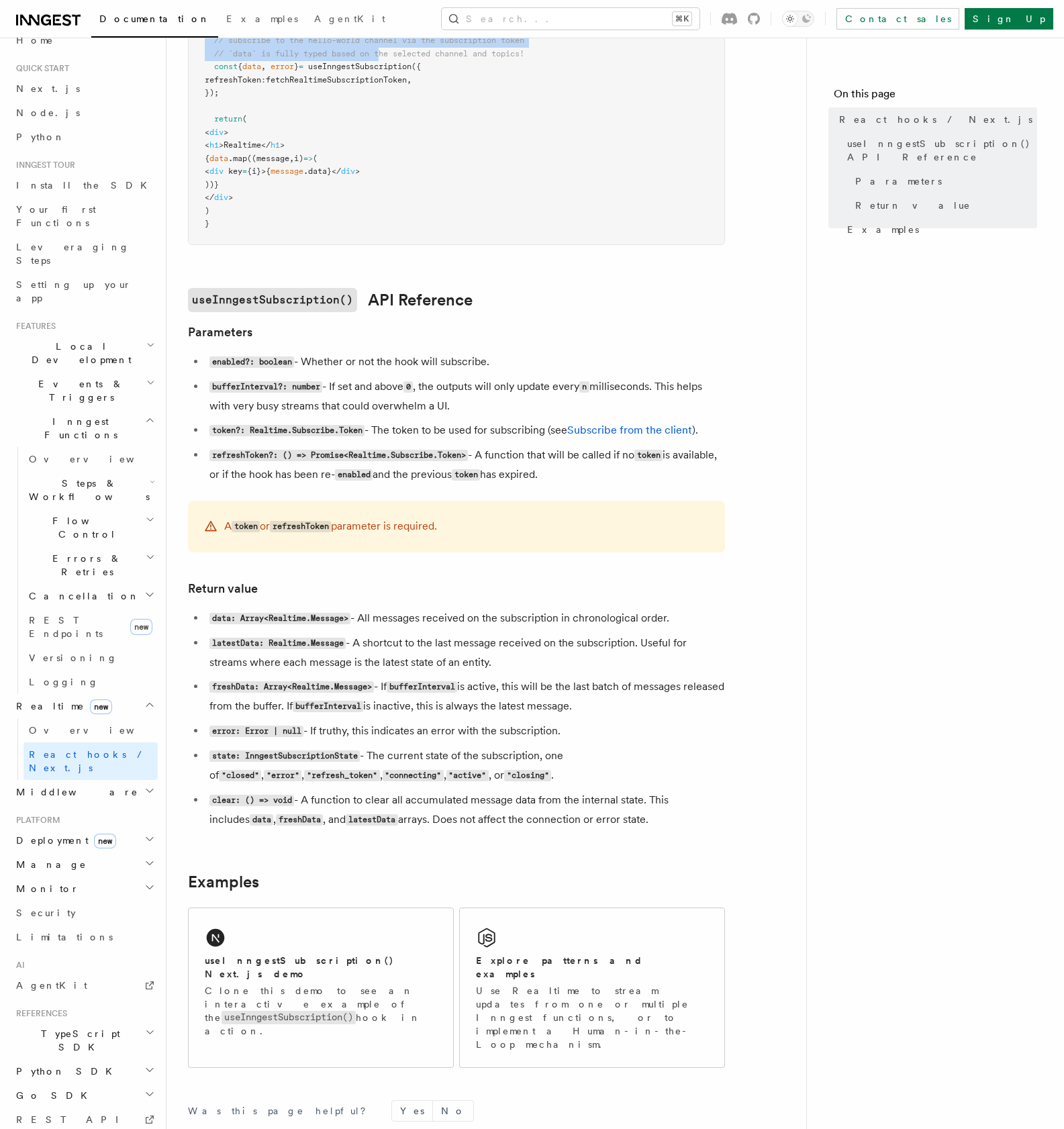
click at [661, 821] on li "clear: () => void - A function to clear all accumulated message data from the i…" at bounding box center [465, 810] width 519 height 39
copy article "React hooks / Next.js TypeScript SDK v3.32.0+ Realtime provides a useInngestSub…"
